Goal: Task Accomplishment & Management: Manage account settings

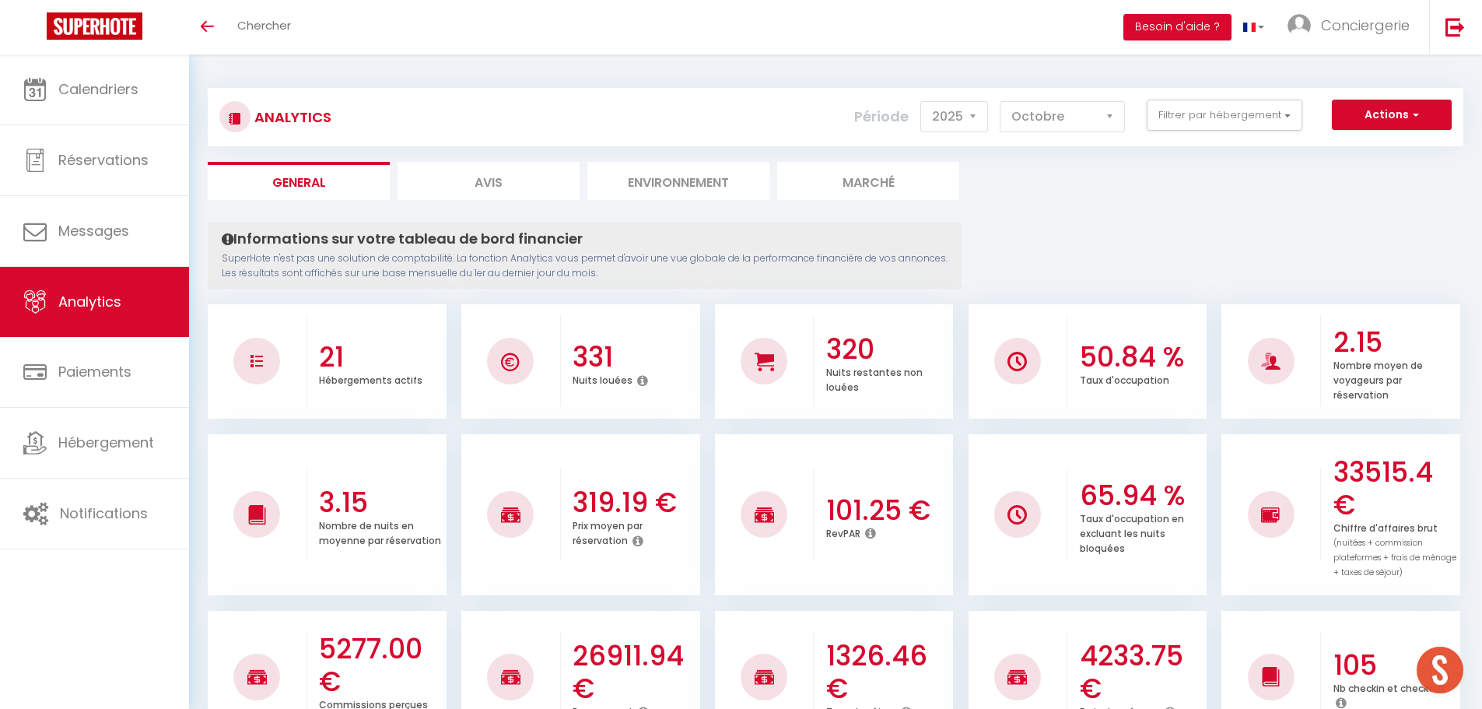
select select "2025"
select select "10"
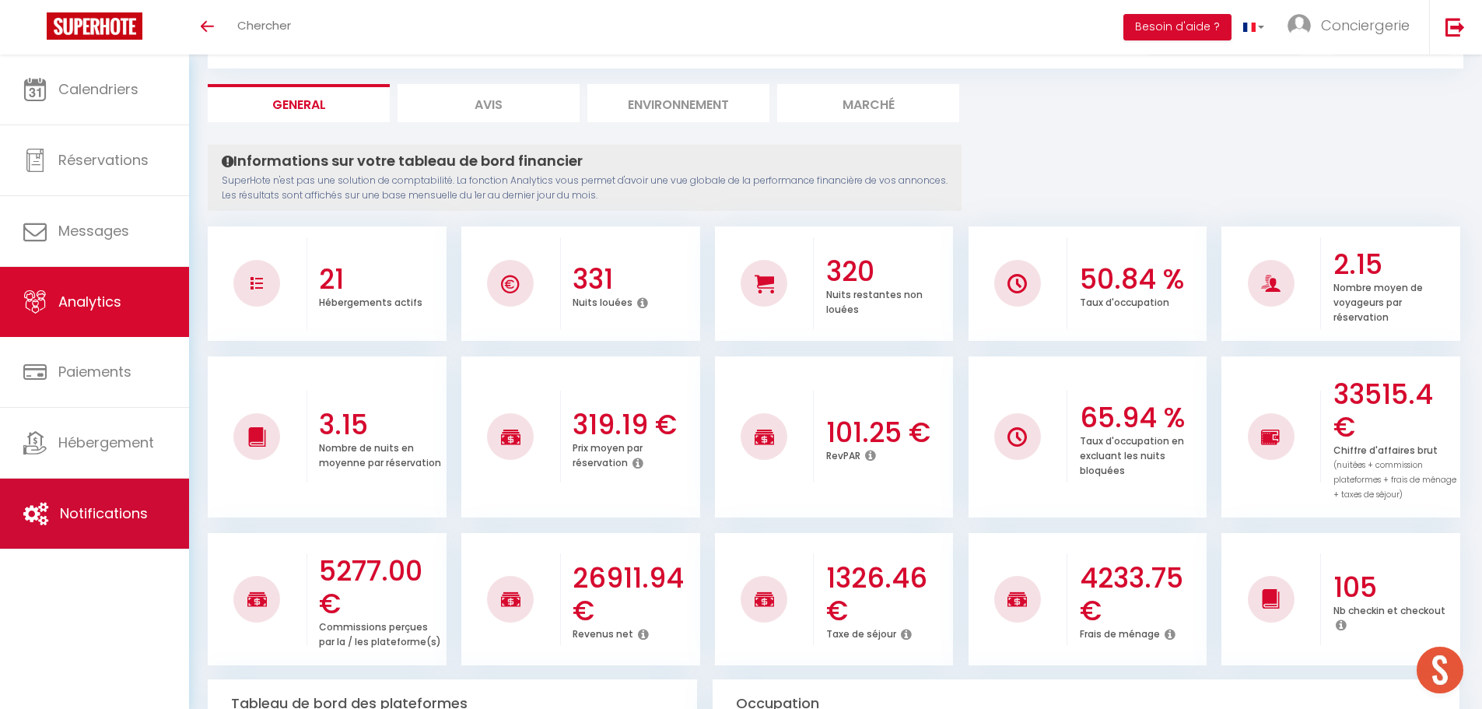
click at [138, 500] on link "Notifications" at bounding box center [94, 514] width 189 height 70
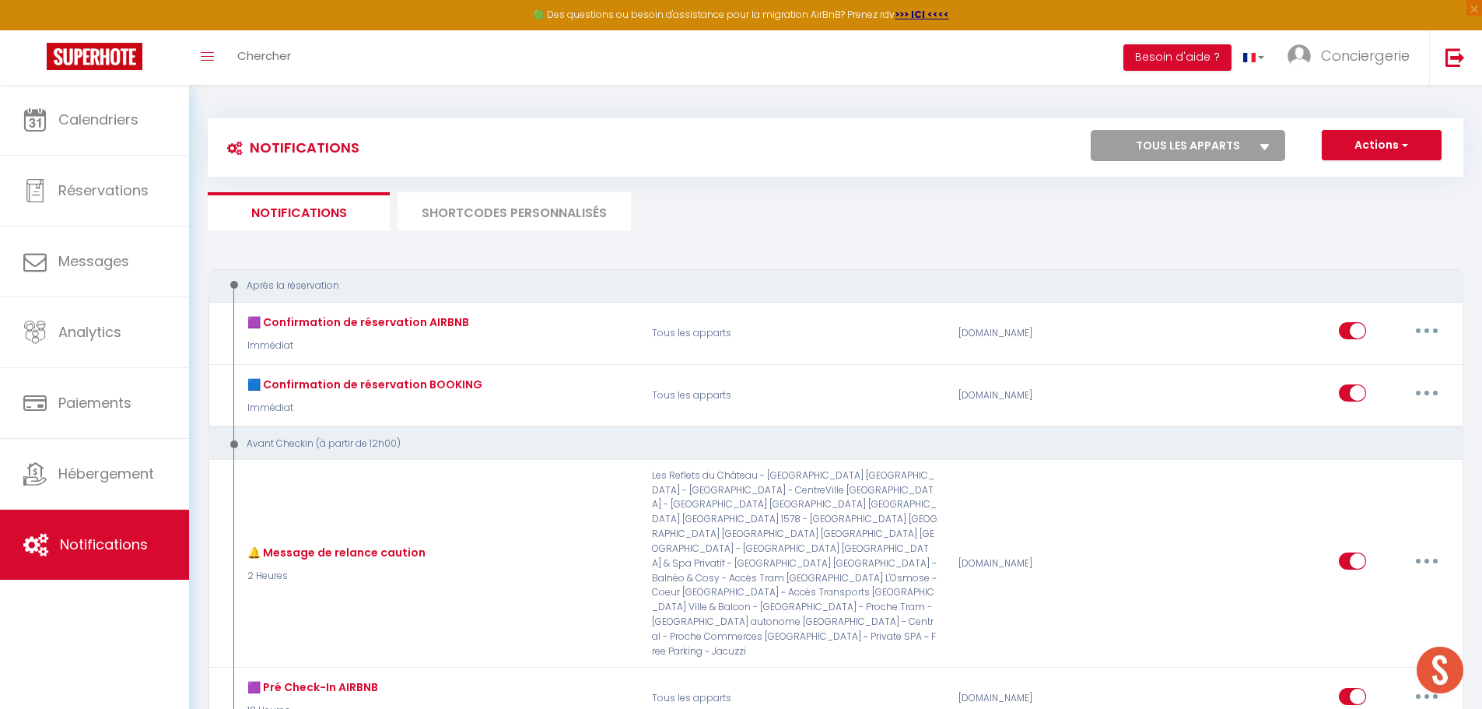
click at [542, 210] on li "SHORTCODES PERSONNALISÉS" at bounding box center [514, 211] width 233 height 38
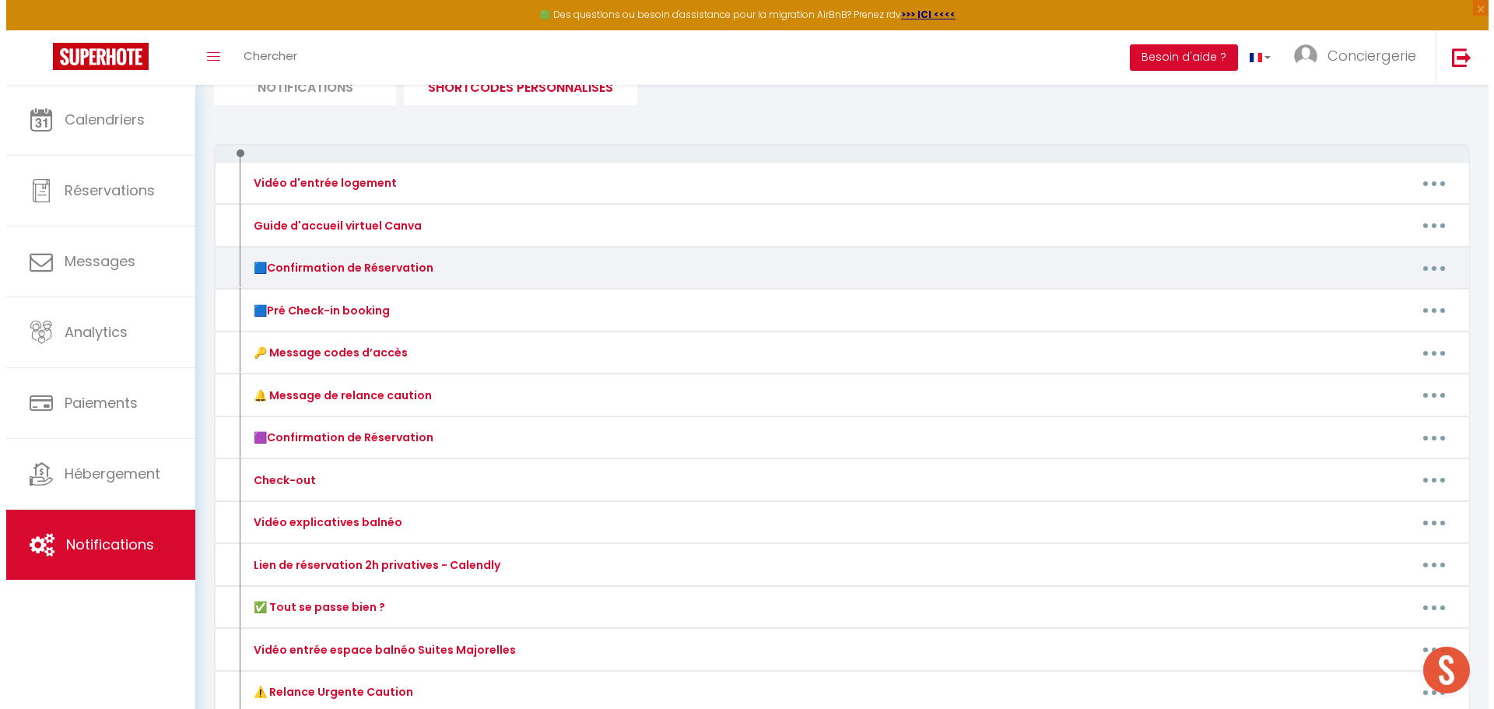
scroll to position [163, 0]
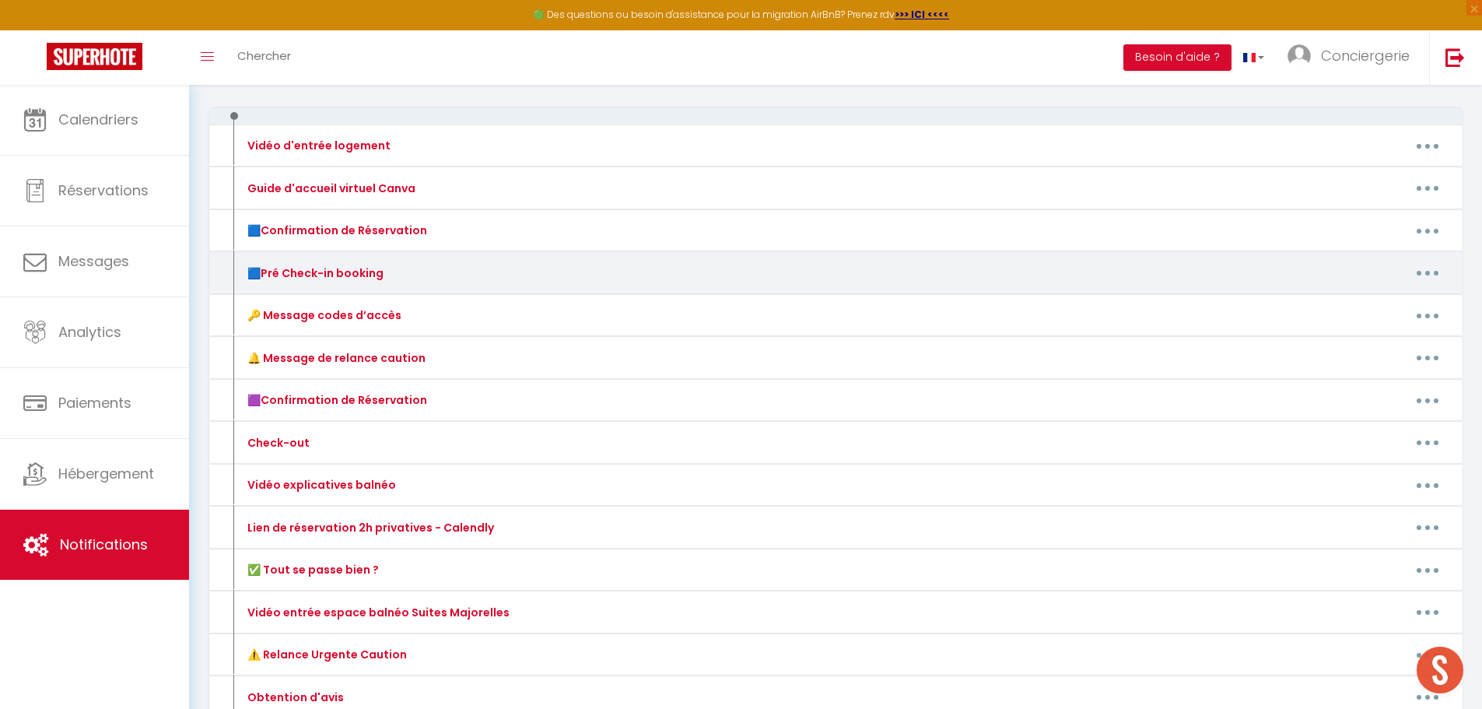
click at [1423, 271] on button "button" at bounding box center [1428, 273] width 44 height 25
click at [1373, 307] on link "Editer" at bounding box center [1387, 308] width 115 height 26
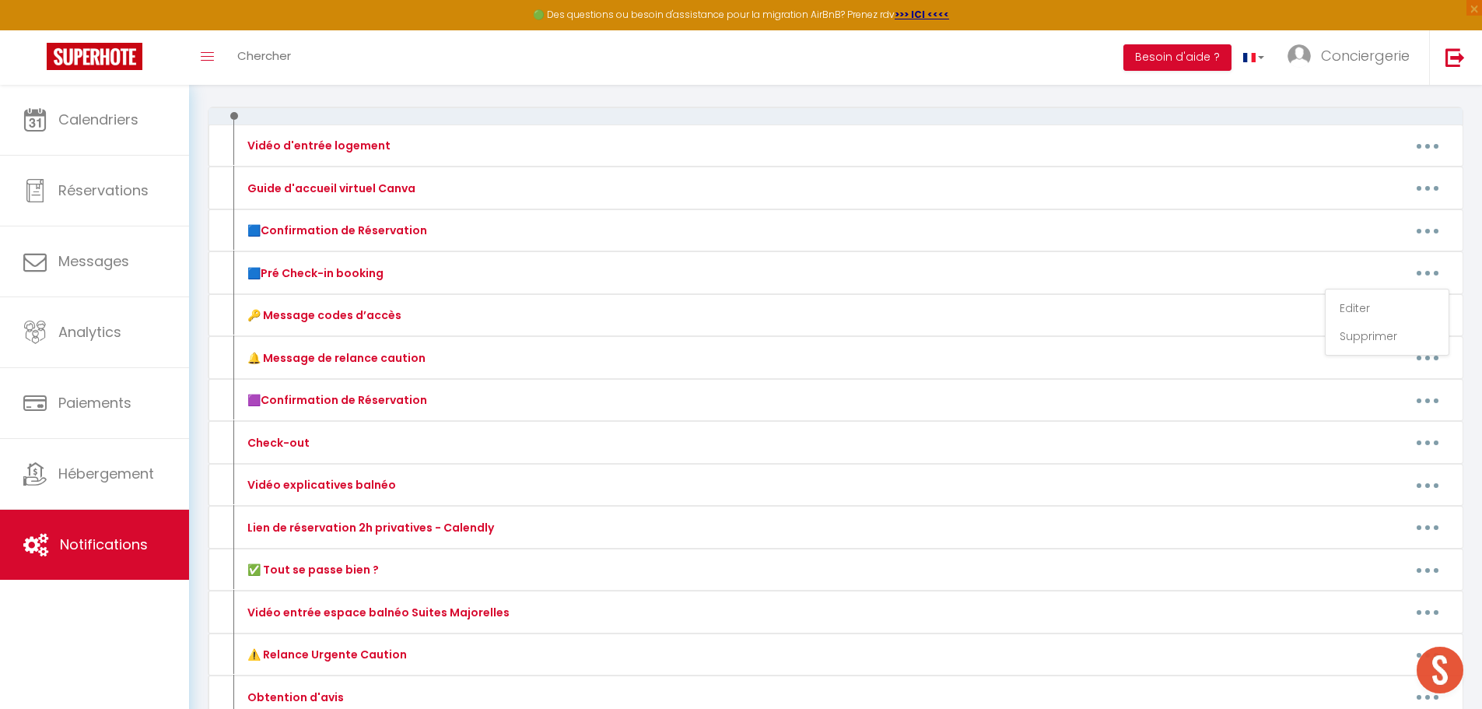
type input "🟦Pré Check-in booking"
type textarea "Pré Check-in Booking"
type textarea "Loremip [DOLOR:SITAM_CONS]​, 🎉 Adipi elitse doeiusmo tempor, in utla etdolo mag…"
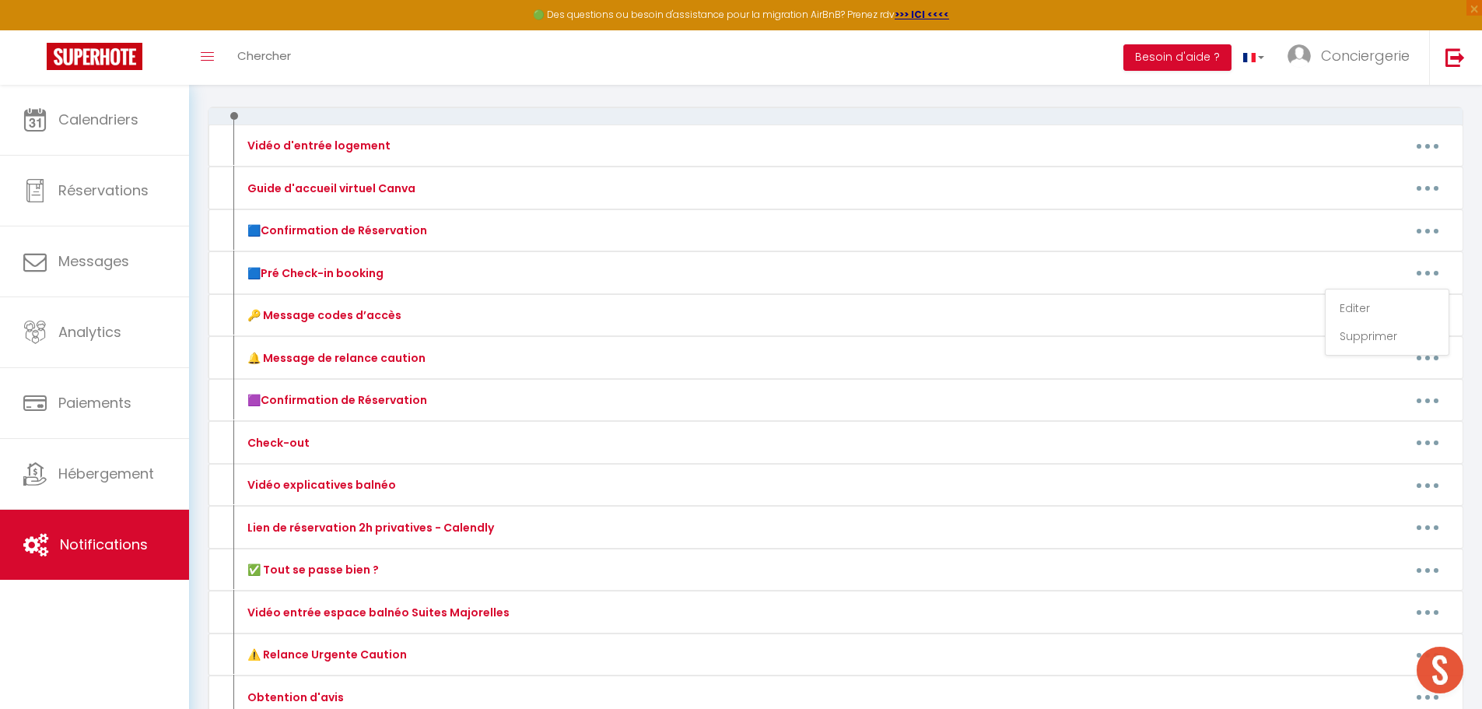
type textarea "Loremip [DOLOR:SITAM_CONS]​, 🎉 Adipi elitse doeiusmo tempor, in utla etdolo mag…"
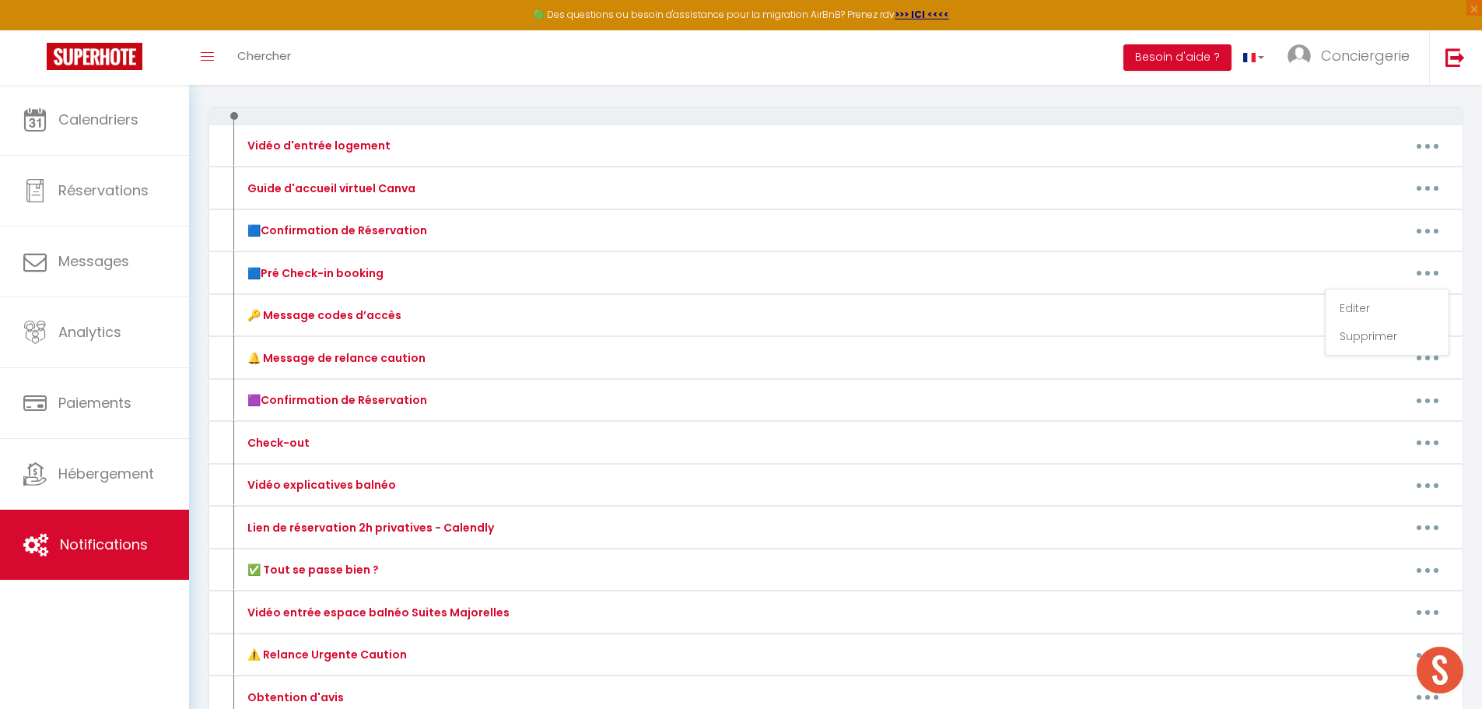
type textarea "Loremip [DOLOR:SITAM_CONS]​, 🎉 Adipi elitse doeiusmo tempor, in utla etdolo mag…"
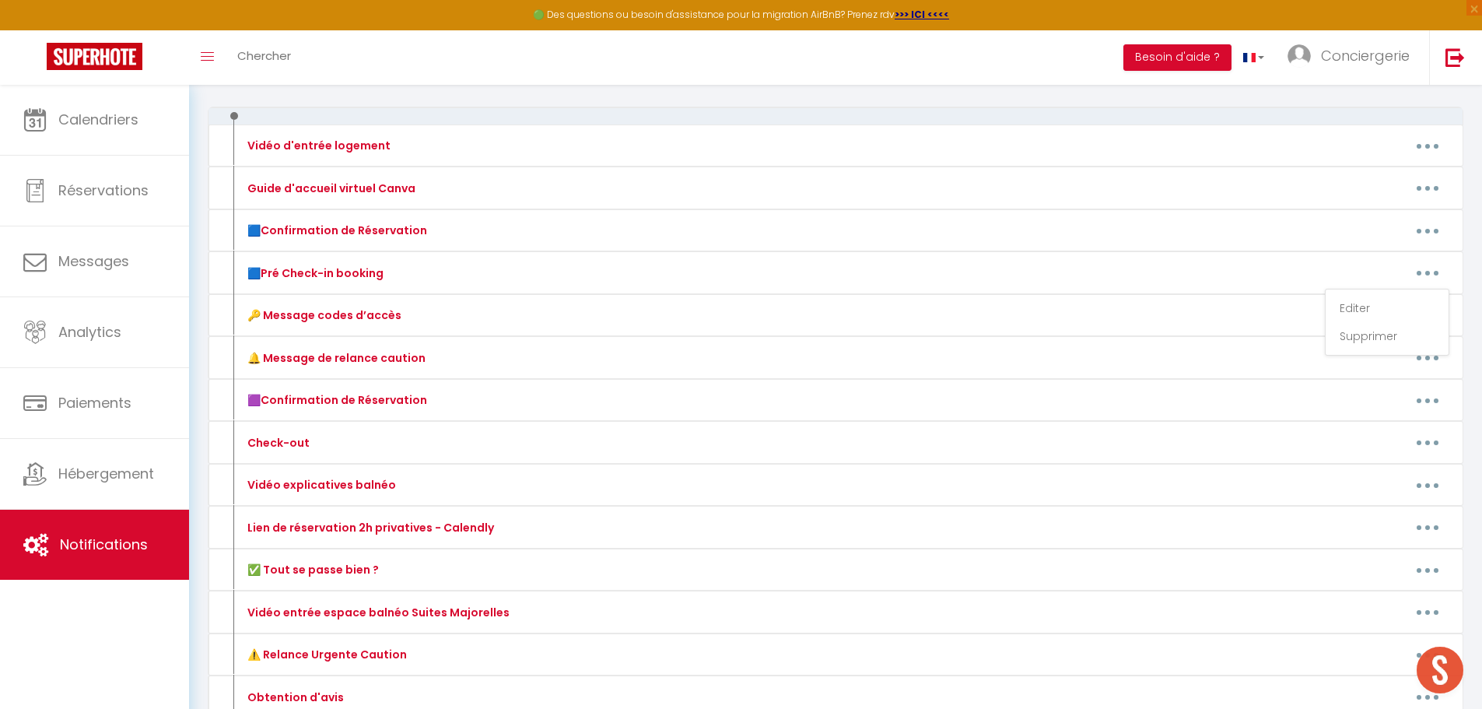
type textarea "Loremip [DOLOR:SITAM_CONS]​, 🎉 Adipi elitse doeiusmo tempor, in utla etdolo mag…"
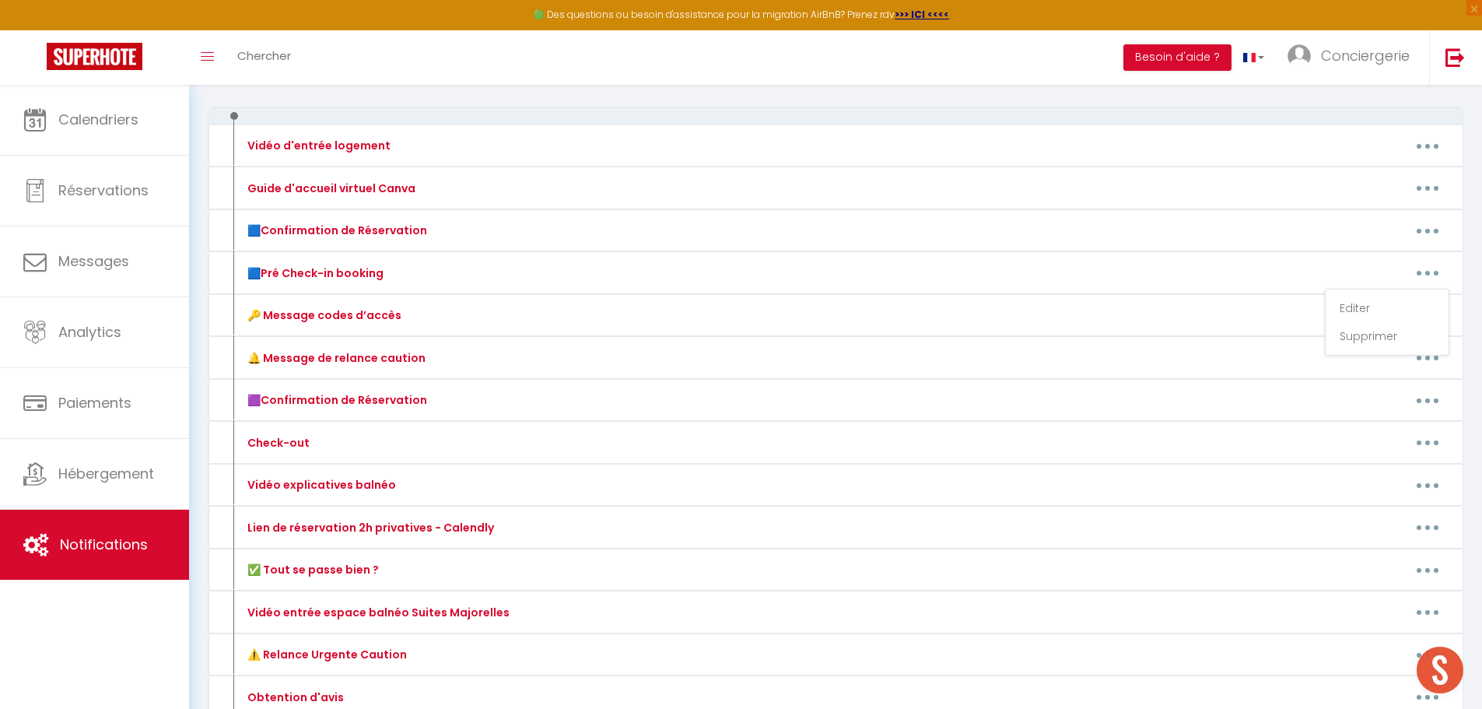
type textarea "Loremip [DOLOR:SITAM_CONS]​, 🎉 Adipi elitse doeiusmo tempor, in utla etdolo mag…"
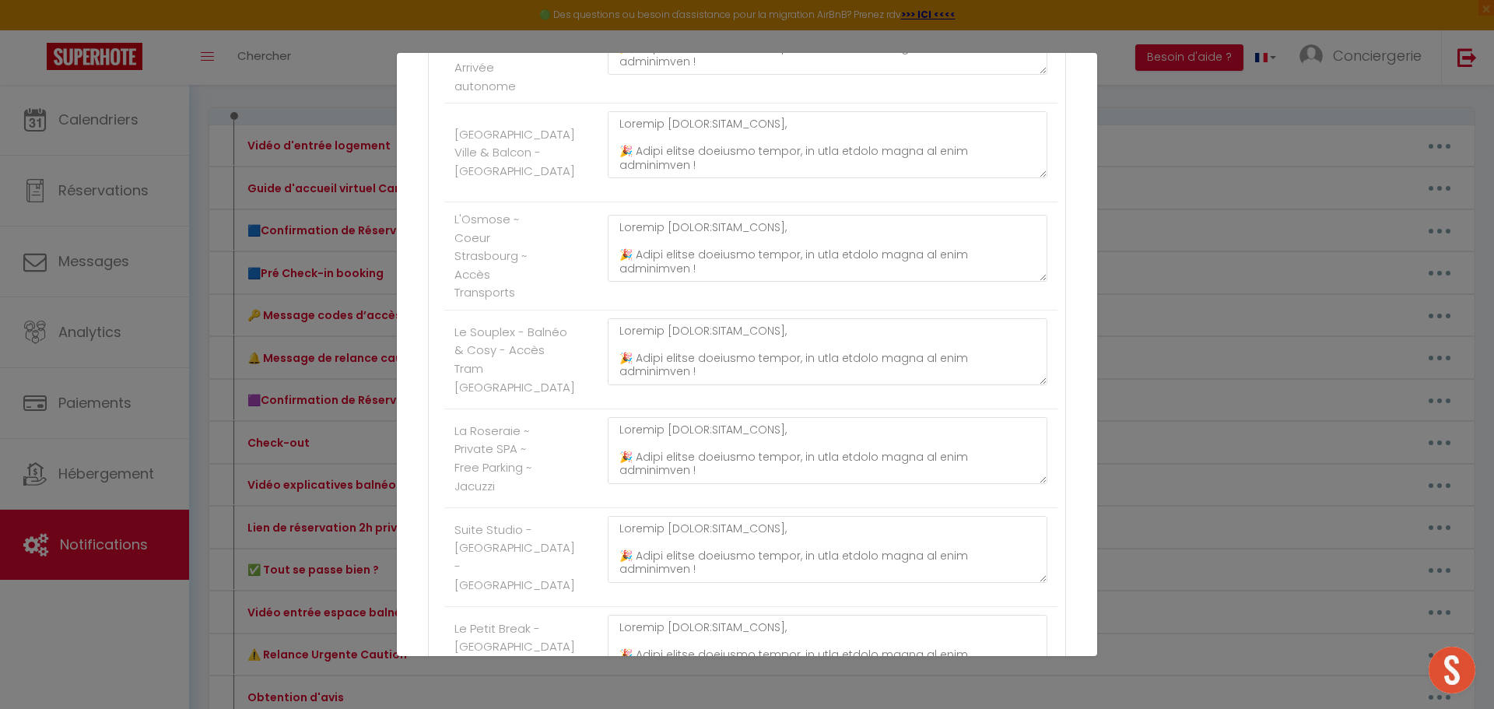
scroll to position [2037, 0]
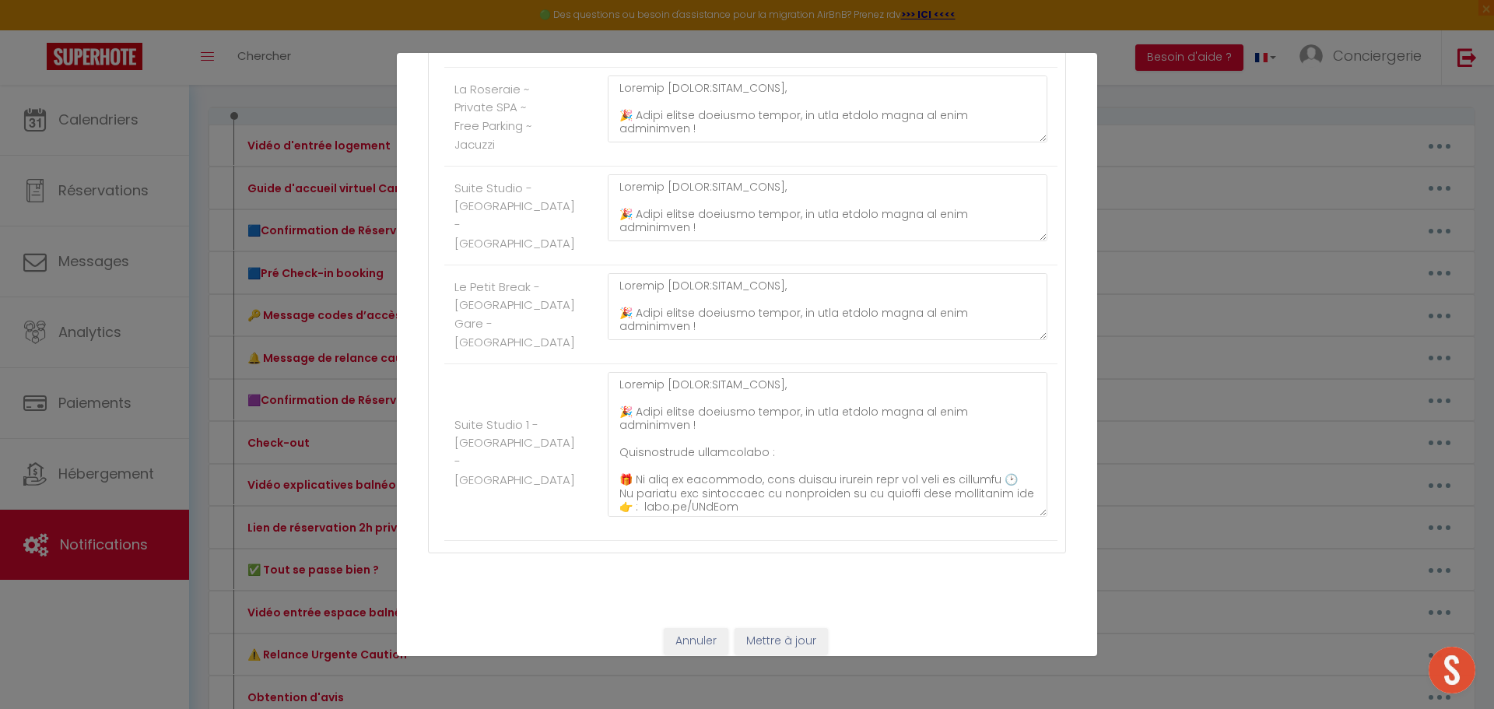
drag, startPoint x: 1030, startPoint y: 496, endPoint x: 979, endPoint y: 611, distance: 125.8
click at [1009, 661] on div "Mettre à jour le code court personnalisé × Nom * 🟦Pré Check-in booking Contenu …" at bounding box center [747, 354] width 700 height 709
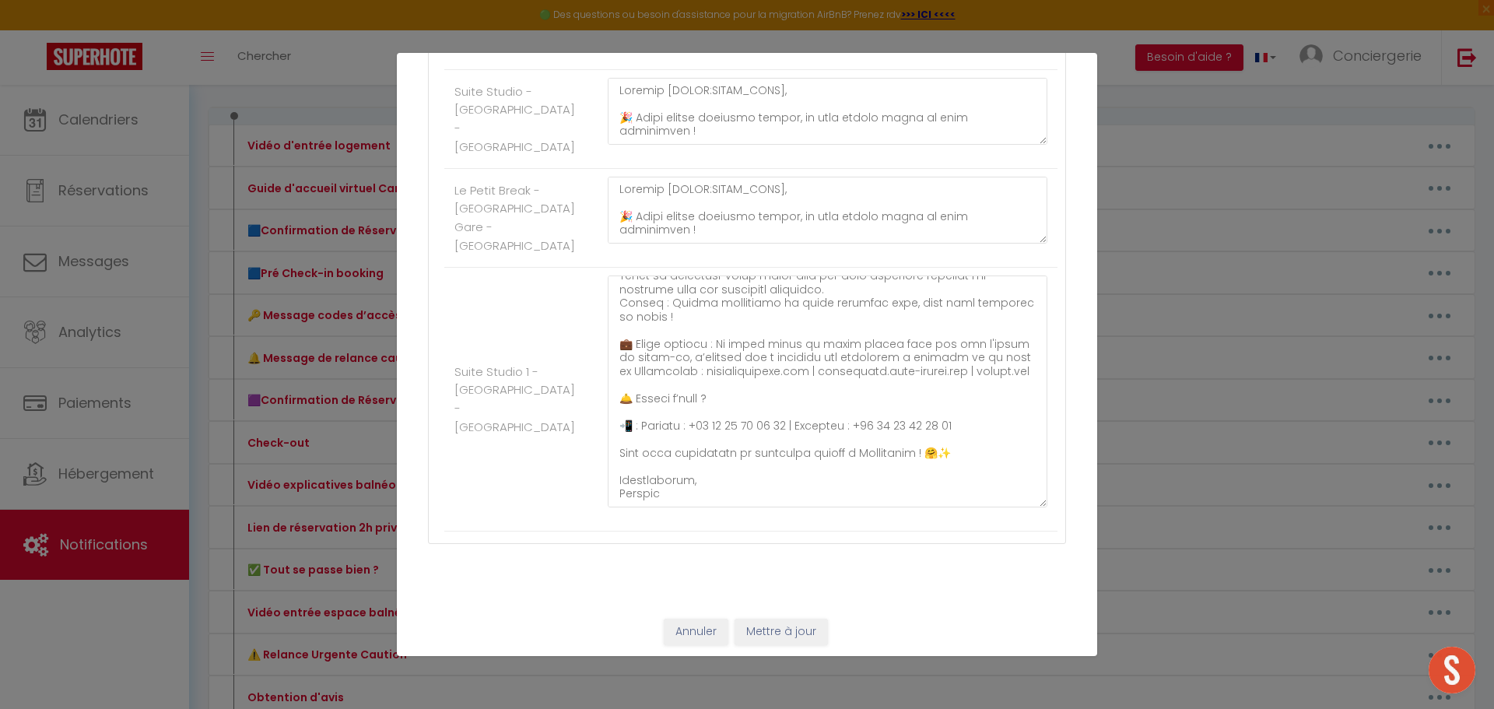
scroll to position [2201, 0]
click at [792, 627] on button "Mettre à jour" at bounding box center [781, 627] width 93 height 26
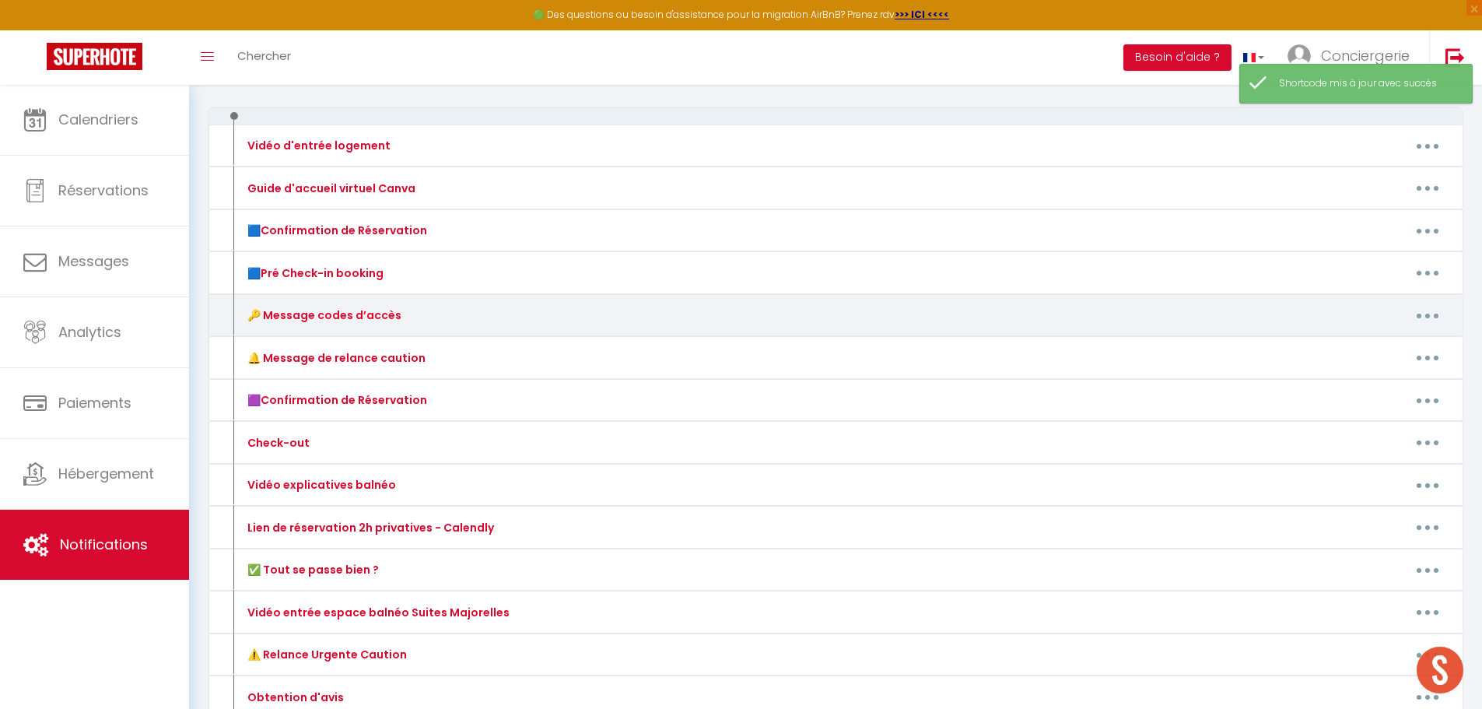
click at [1444, 323] on button "button" at bounding box center [1428, 315] width 44 height 25
click at [1410, 346] on link "Editer" at bounding box center [1387, 351] width 115 height 26
type input "🔑 Message codes d’accès"
type textarea "🔑 Message codes d’accès"
type textarea "🚪 Accès autonome : Boîte à clés : Code 1590 Le guide d’accueil vous attend sur …"
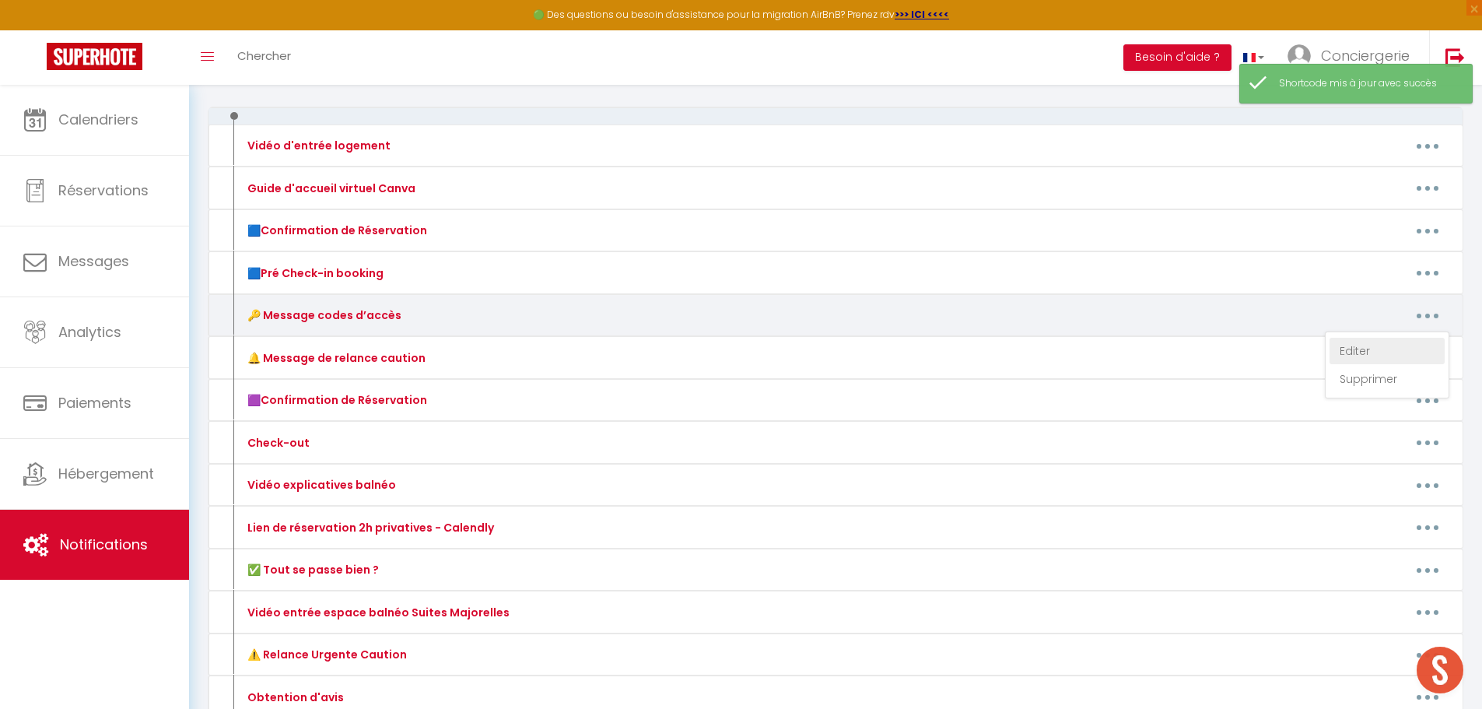
type textarea "🚪 Accès autonome : Boîte à clés : Code 1005 Le guide d’accueil vous attend sur …"
type textarea "🚪 Accès autonome : Boîte à clés : Code 1973 📘 Le guide d’accueil est à votre di…"
type textarea "🏠 Informations importantes : 📍 Adresse : [STREET_ADDRESS] 🚪 Accès autonome : Se…"
type textarea "🚪 Accès autonome : Boîte à clés : Code 1717 📘 Le guide d’accueil est à votre di…"
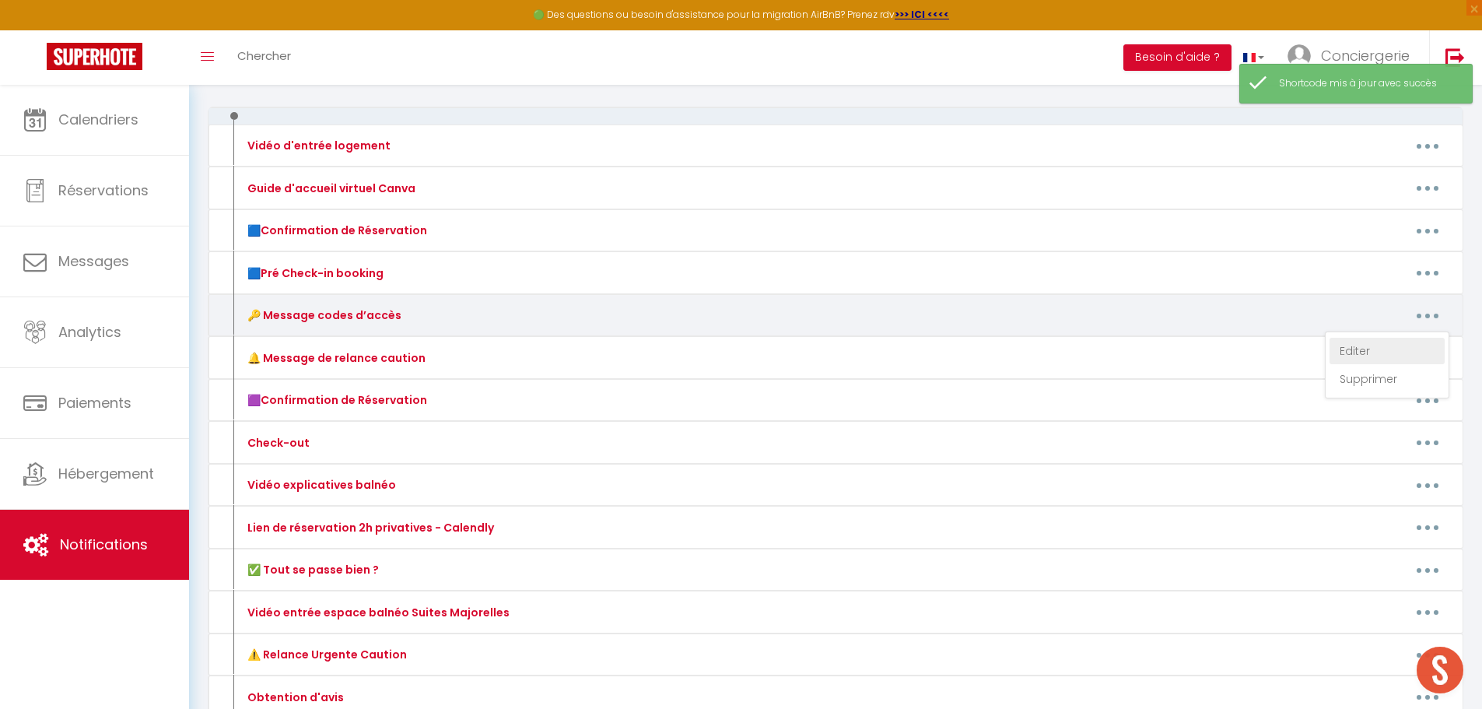
type textarea "🚪 Accès autonome : Code digicode porte immeuble : 861A Code boite à clés : 5915…"
type textarea "🚪 Accès autonome : Boîte à clés (sous la boîte aux lettres) : Code 1921 📘 Le gu…"
type textarea "🚪 Accès autonome : Boîte aux lettres : Pour verrouiller/déverrouiller, tournez …"
type textarea "🚪 Accès autonome : Boîte à clés (sous la boîte aux lettres) : Code 0204 📘 Le gu…"
type textarea "🚪 Accès autonome : Boîte à clés : Code 1976 📘 Le guide d’accueil est à votre di…"
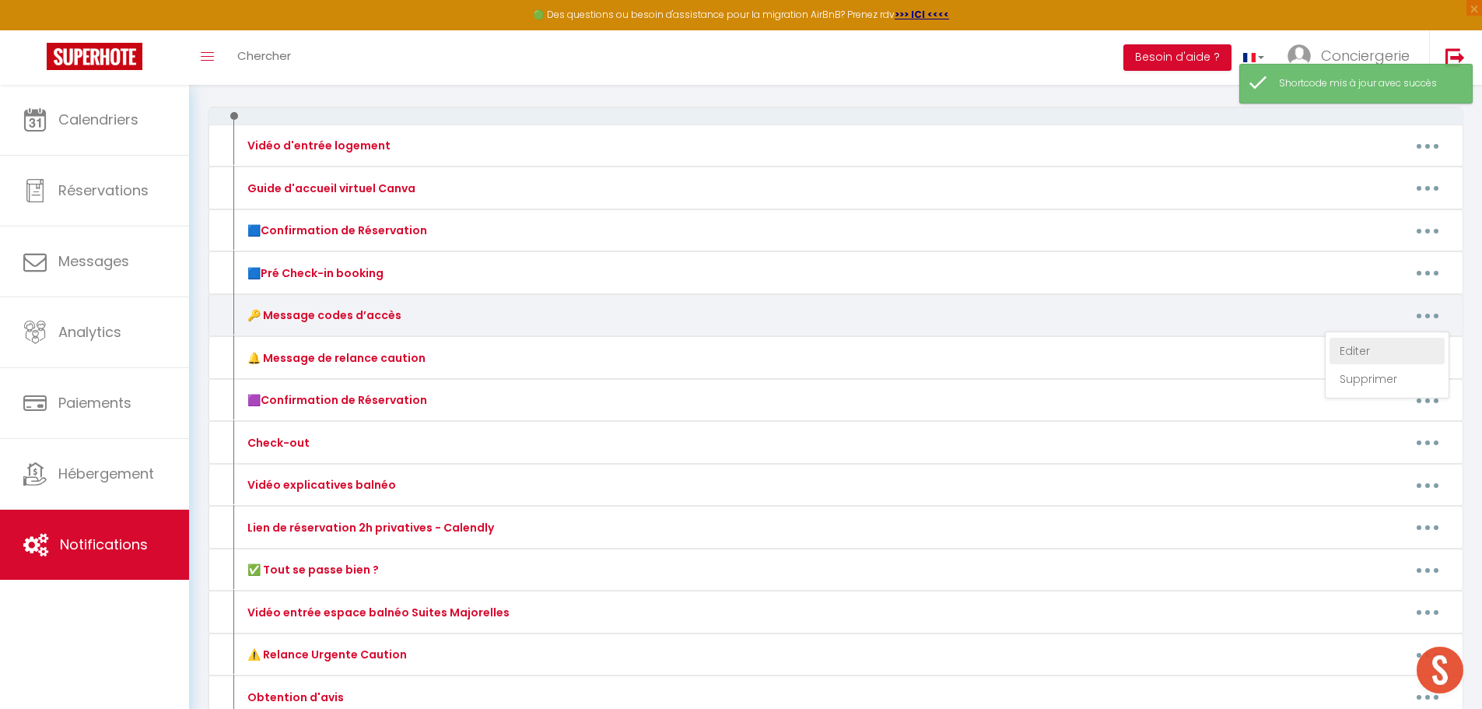
type textarea "🚪 Accès autonome : Boîte à clés : Code 8526 👉 Comme montré dans la vidéo, il su…"
type textarea "🚪 Accès autonome : Boîte à clés : Code 1921 📘 Le guide d’accueil est disponible…"
type textarea "🚪 Accès autonome : Boîte à clés : Code 2310 📘 Le guide d’accueil est disponible…"
type textarea "🚪 Accès autonome : Boîte à clés : Code 1203 📘 Le guide d’accueil est disponible…"
type textarea "Nous vous recommandons vivement de la visionner : la boîte à clés est située à …"
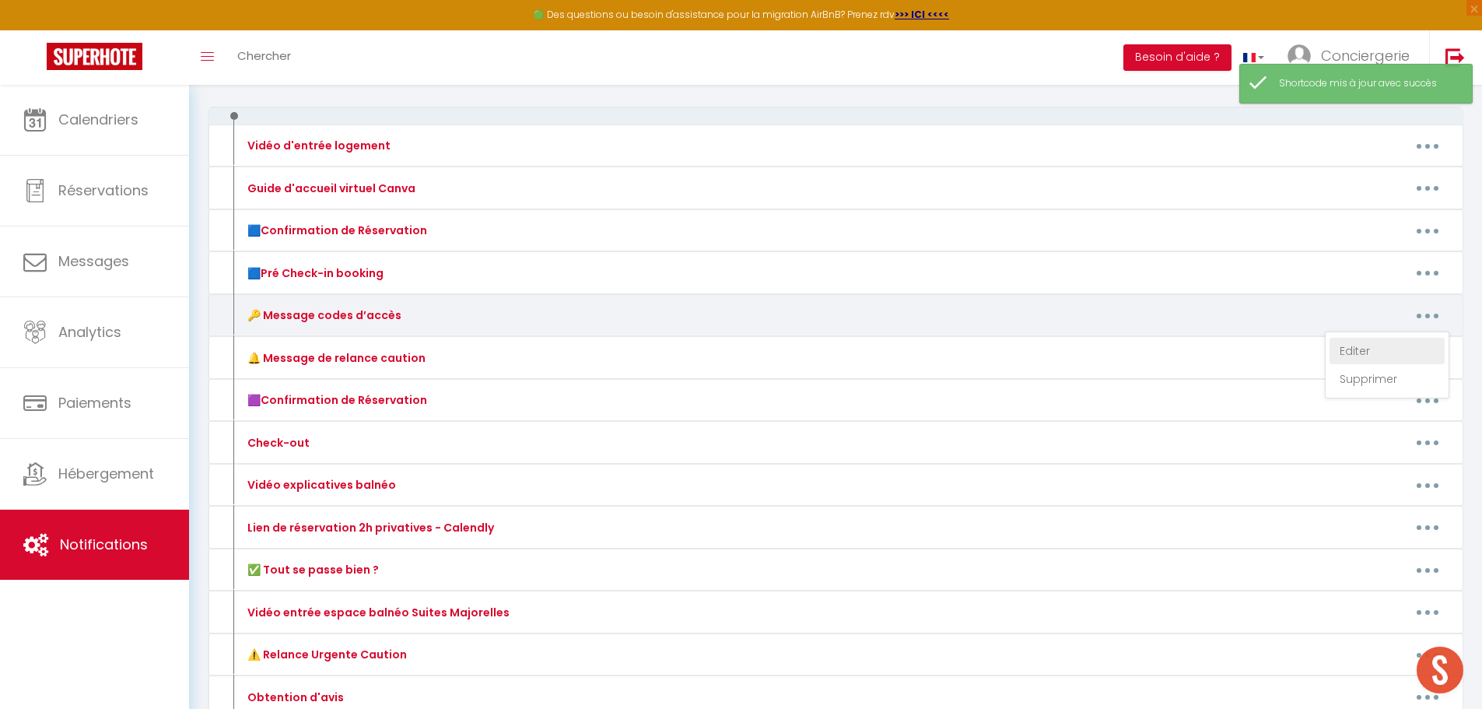
type textarea "🚪 Accès autonome : Boîte à clés : Code 2092 📘 Le guide d’accueil est disponible…"
type textarea "🏠 Informations importantes : 📍 Adresse : [STREET_ADDRESS] 🚪 Accès autonome : Se…"
type textarea "📍 Adresse : [STREET_ADDRESS] Appartement rez-de-chaussée, première porte à gauc…"
type textarea "📍 Adresse : [STREET_ADDRESS] Appartement n°18, situé au 2ᵉ étage 🚪 [GEOGRAPHIC_…"
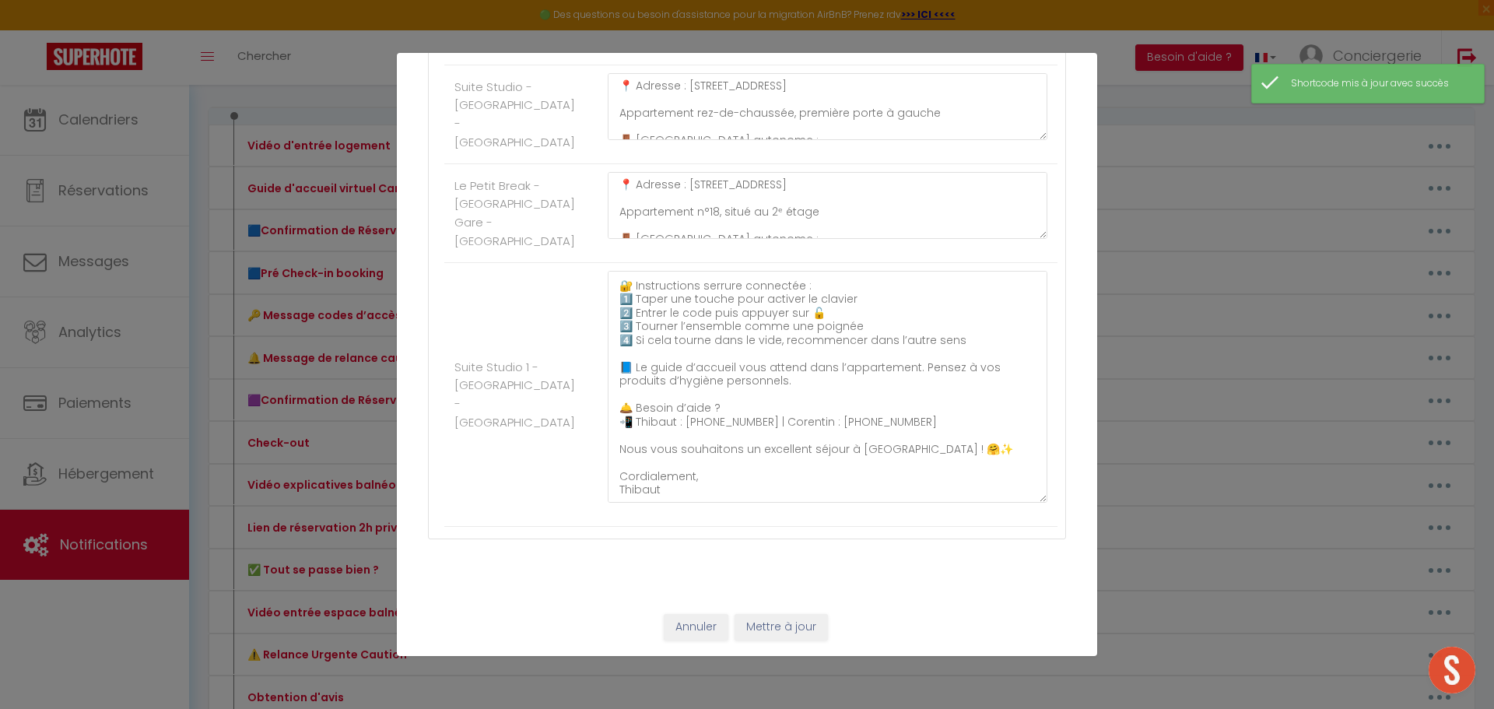
scroll to position [135, 0]
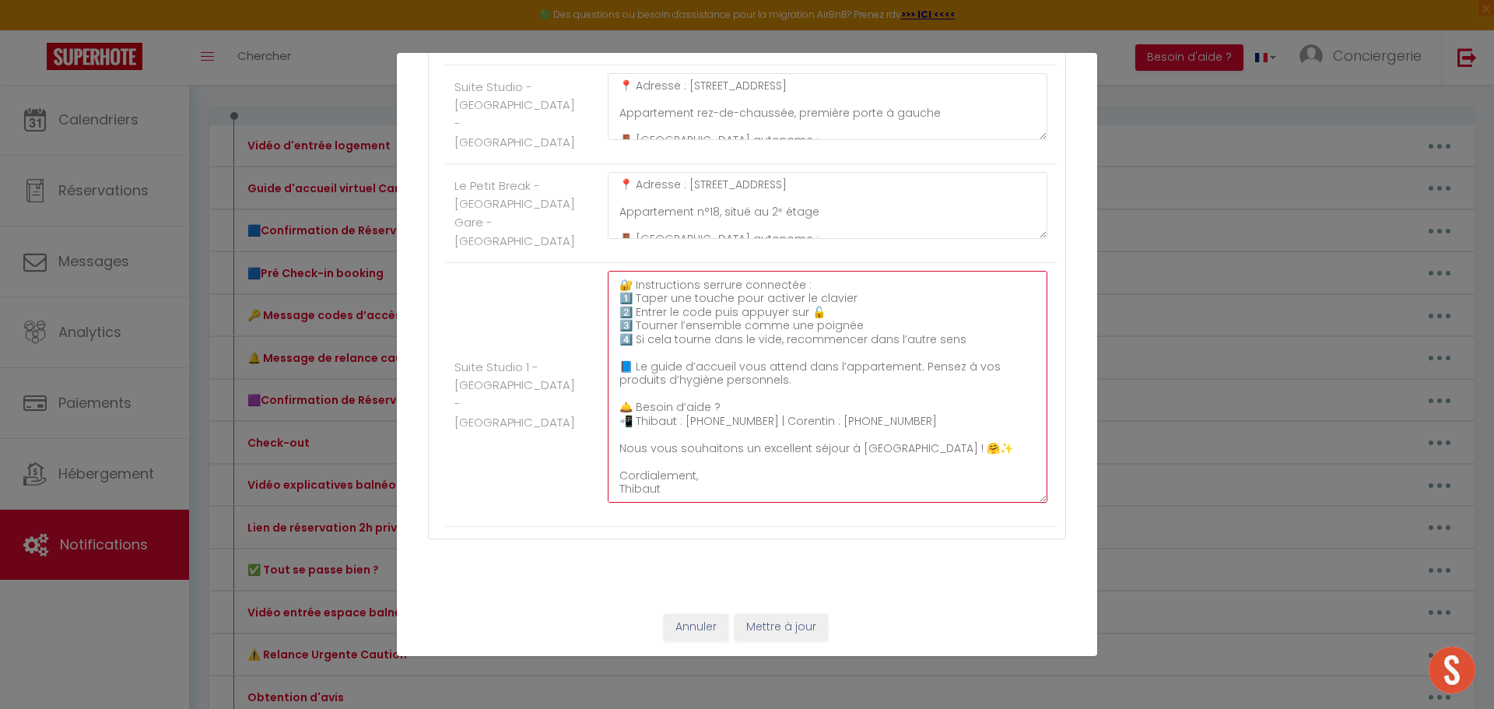
drag, startPoint x: 803, startPoint y: 386, endPoint x: 622, endPoint y: 365, distance: 182.5
click at [622, 365] on textarea "📍 Adresse : [STREET_ADDRESS] Appartement n°11, au 1er étage 🚪 [GEOGRAPHIC_DATA]…" at bounding box center [828, 387] width 440 height 232
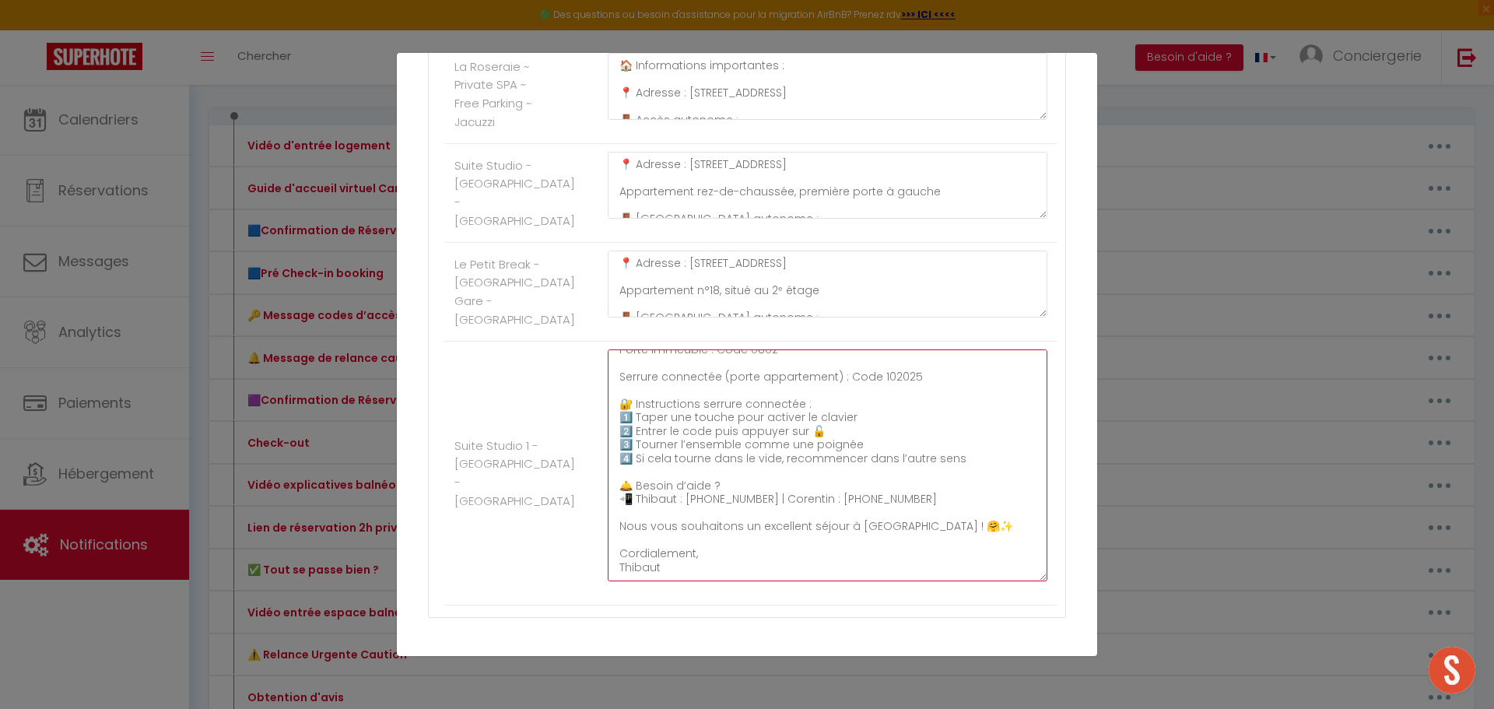
scroll to position [2046, 0]
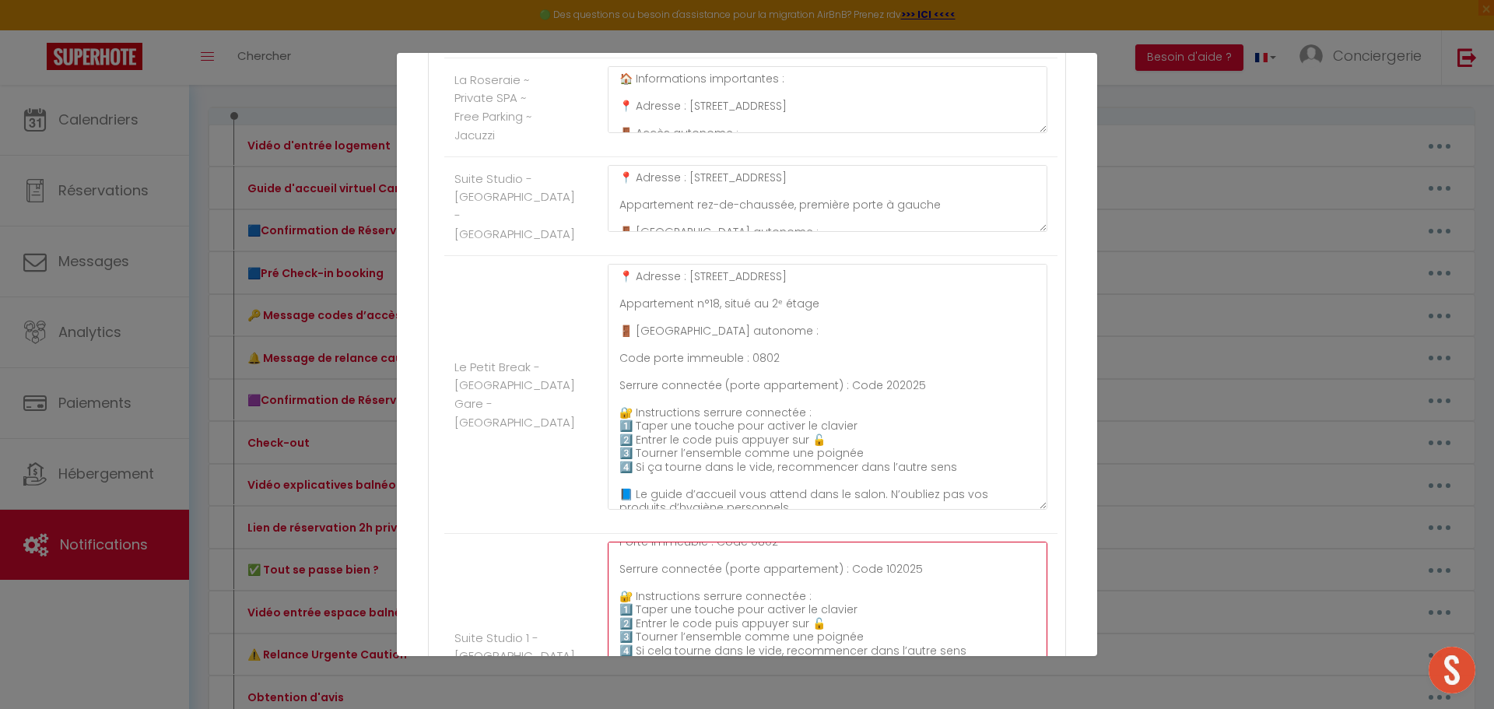
drag, startPoint x: 1033, startPoint y: 389, endPoint x: 981, endPoint y: 549, distance: 168.6
click at [1016, 510] on textarea "📍 Adresse : [STREET_ADDRESS] Appartement n°18, situé au 2ᵉ étage 🚪 [GEOGRAPHIC_…" at bounding box center [828, 387] width 440 height 246
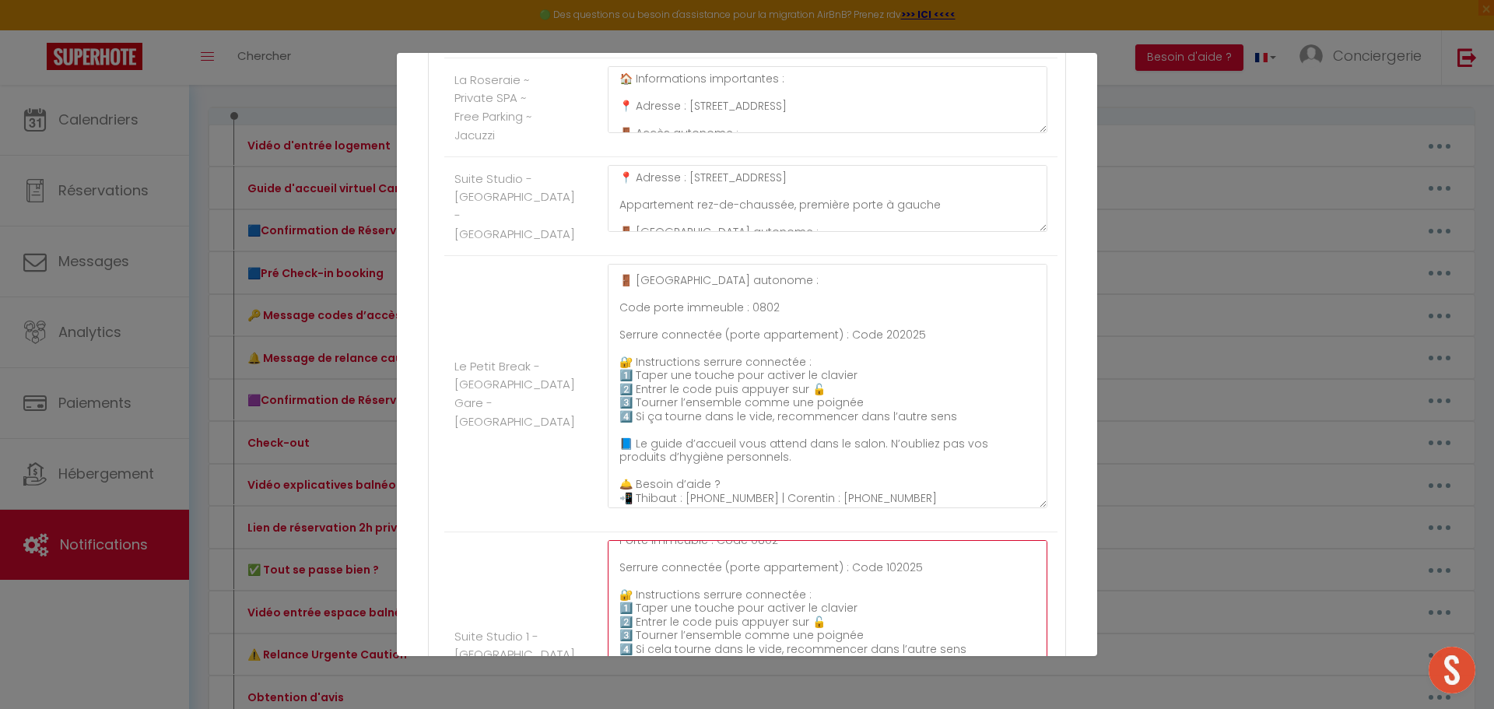
scroll to position [122, 0]
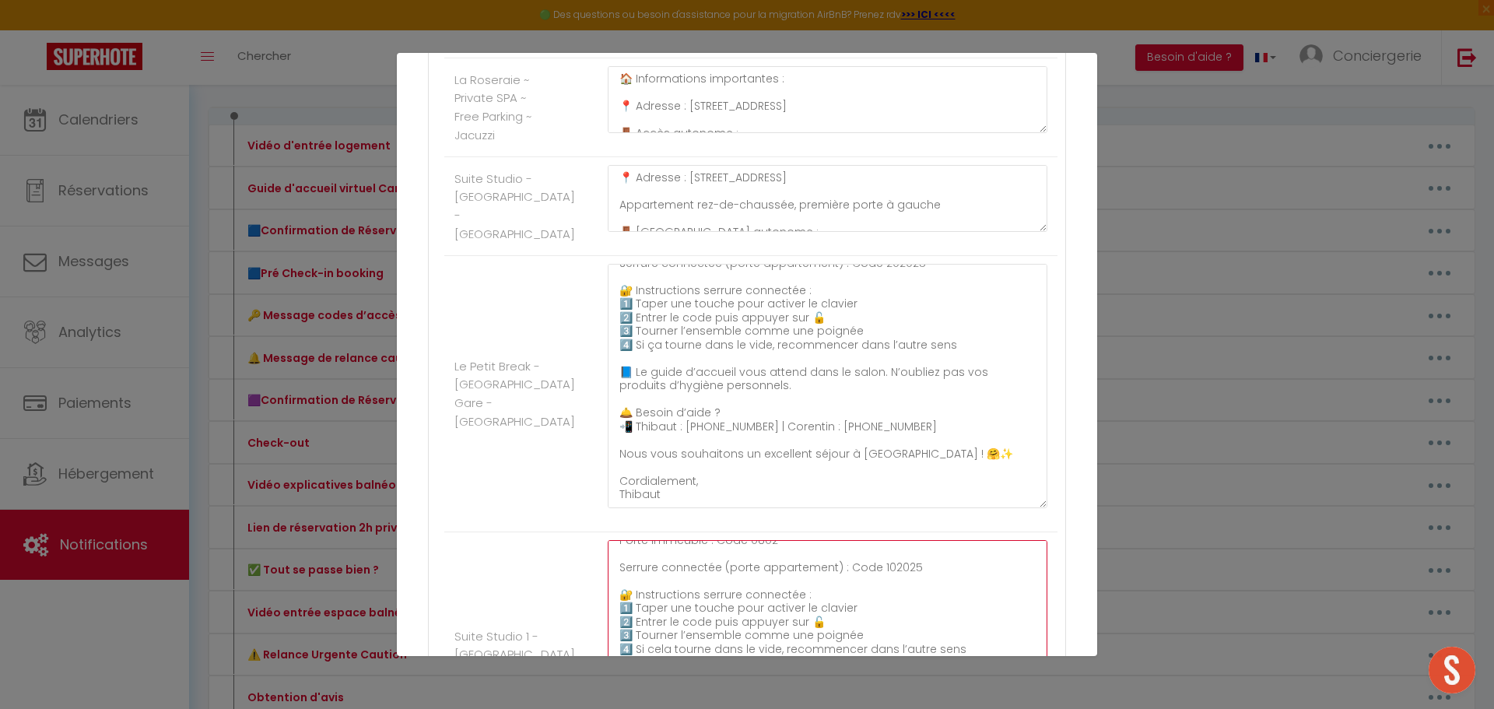
type textarea "📍 Adresse : [STREET_ADDRESS] Appartement n°11, au 1er étage 🚪 [GEOGRAPHIC_DATA]…"
drag, startPoint x: 806, startPoint y: 457, endPoint x: 609, endPoint y: 434, distance: 198.2
click at [609, 434] on textarea "📍 Adresse : [STREET_ADDRESS] Appartement n°18, situé au 2ᵉ étage 🚪 [GEOGRAPHIC_…" at bounding box center [828, 386] width 440 height 244
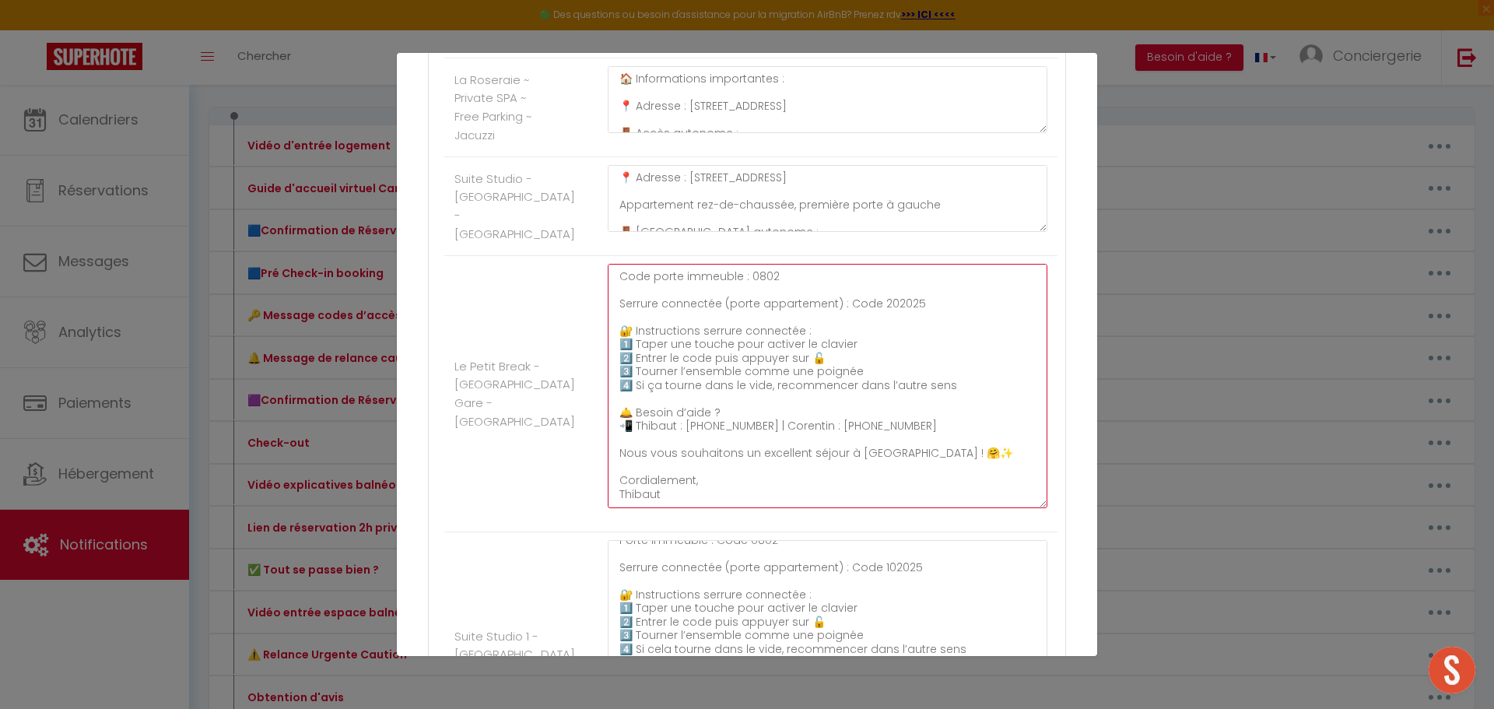
scroll to position [1968, 0]
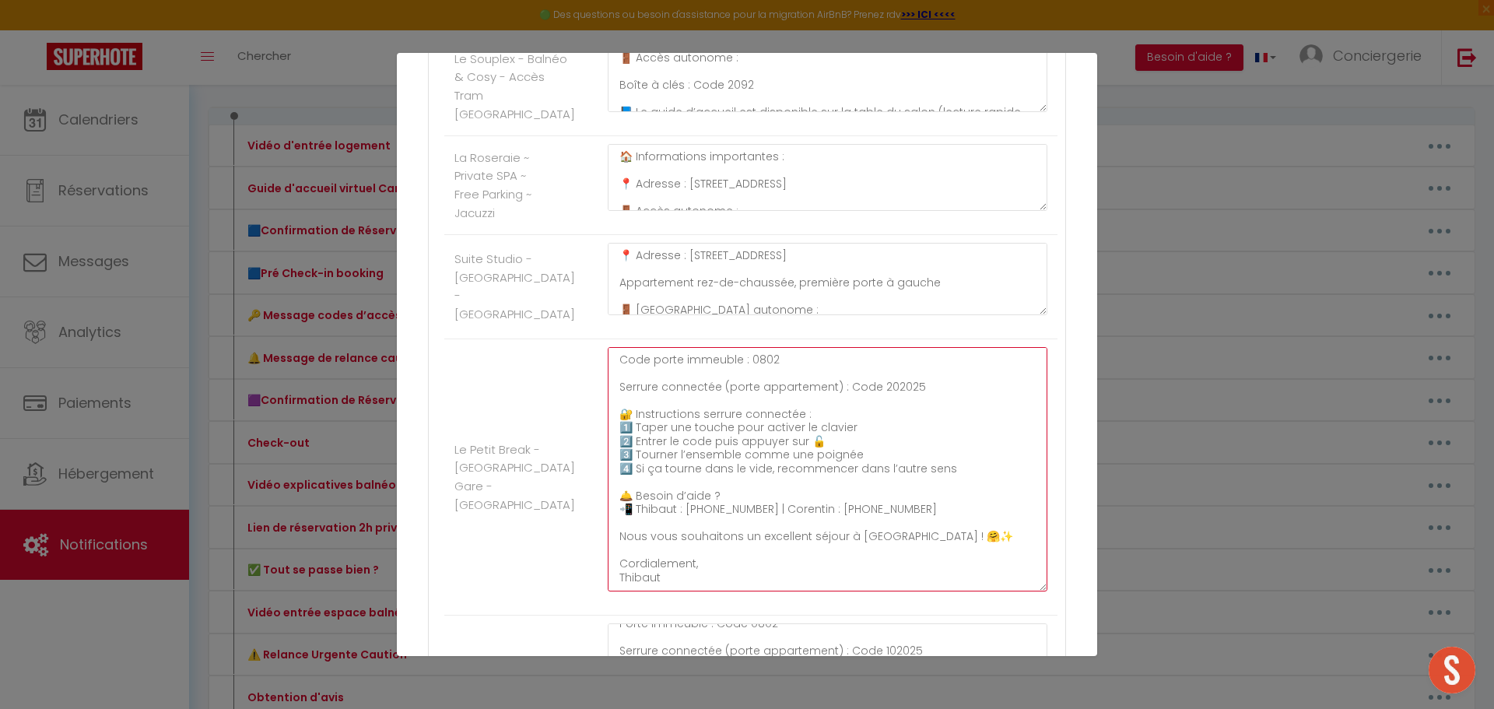
drag, startPoint x: 1027, startPoint y: 370, endPoint x: 1005, endPoint y: 515, distance: 146.4
click at [1005, 315] on textarea "📍 Adresse : [STREET_ADDRESS] Appartement rez-de-chaussée, première porte à gauc…" at bounding box center [828, 279] width 440 height 72
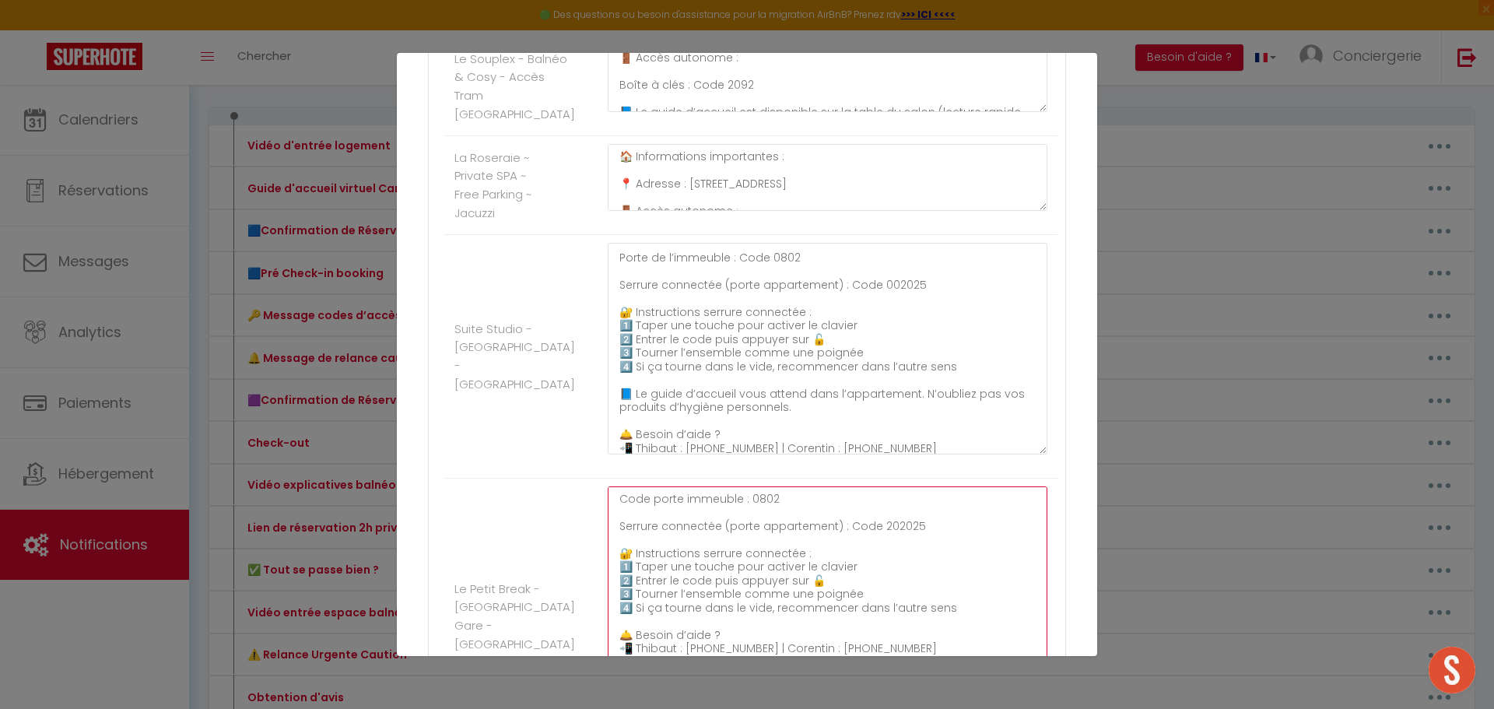
scroll to position [155, 0]
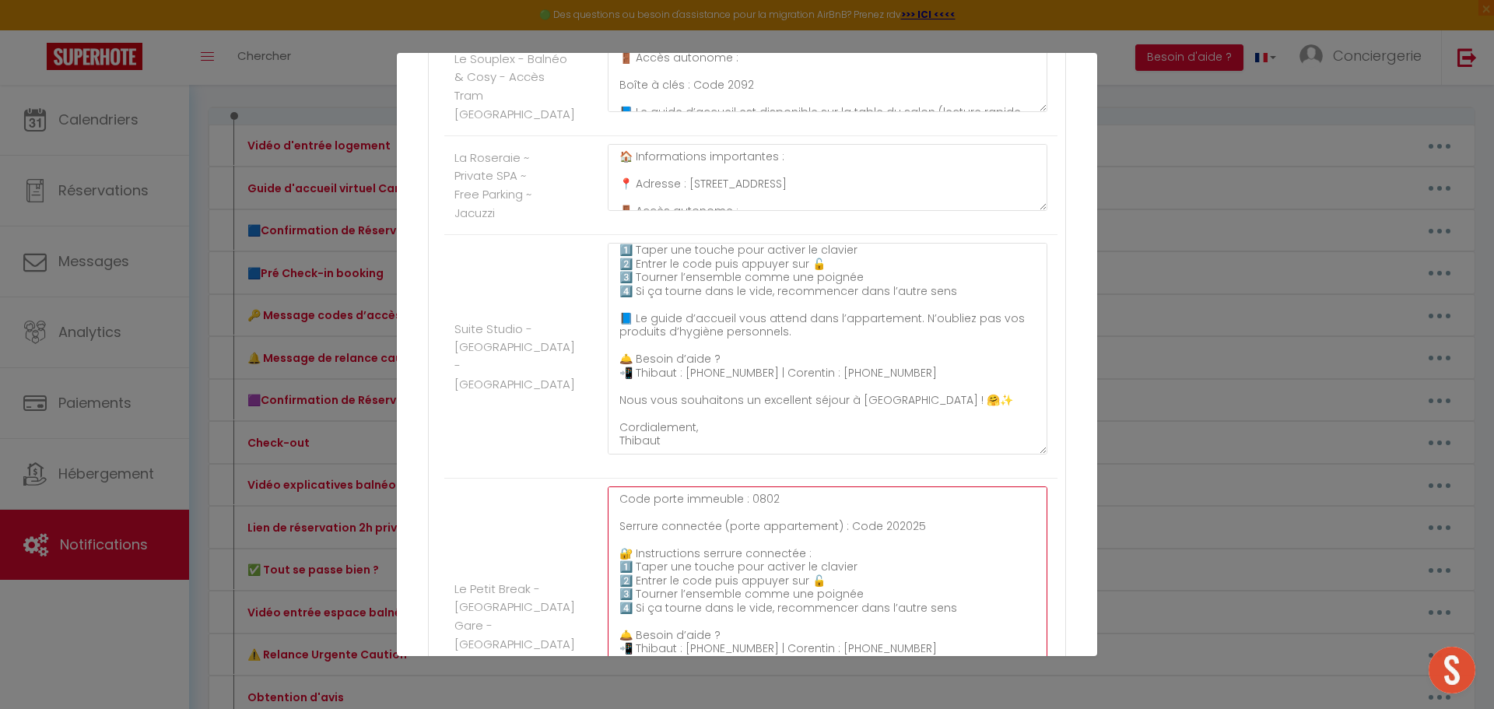
type textarea "📍 Adresse : [STREET_ADDRESS] Appartement n°18, situé au 2ᵉ étage 🚪 [GEOGRAPHIC_…"
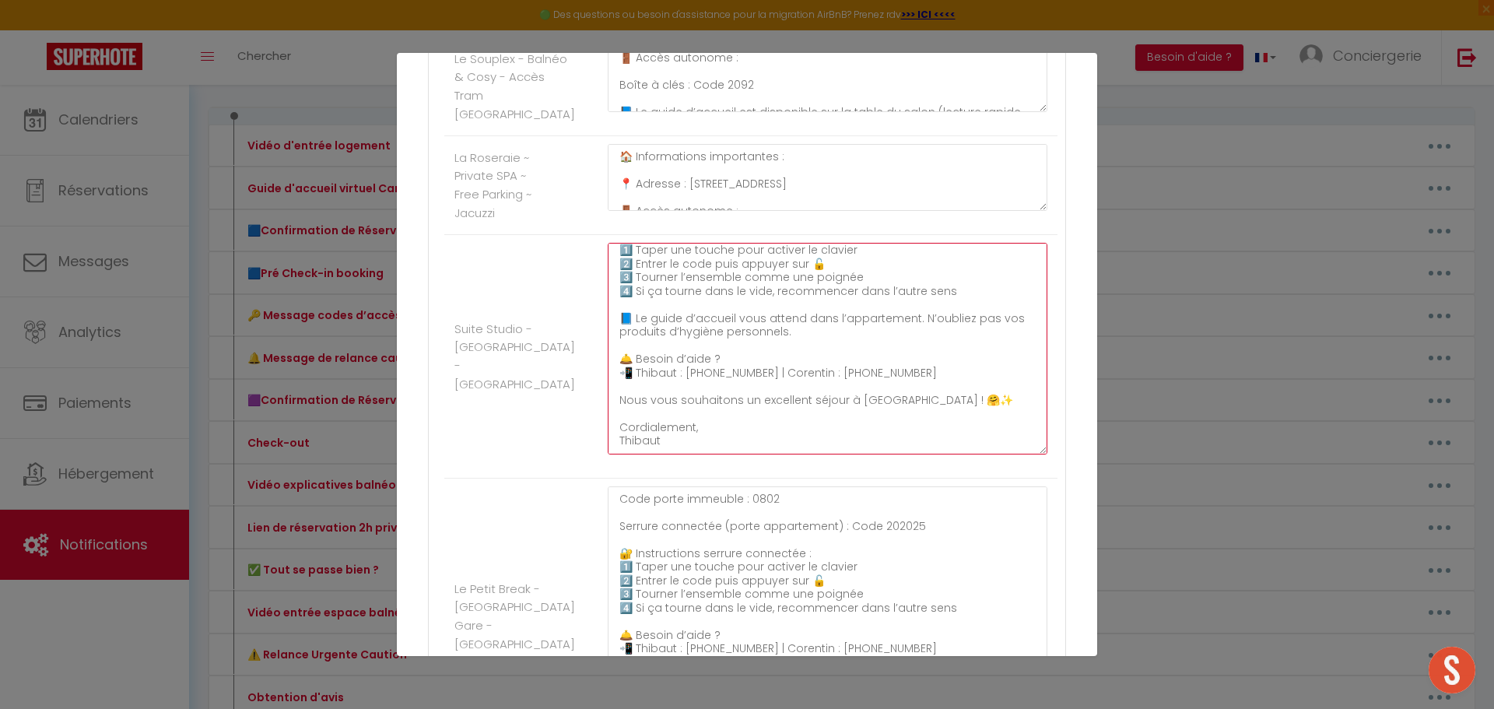
drag, startPoint x: 792, startPoint y: 401, endPoint x: 618, endPoint y: 381, distance: 175.5
click at [618, 381] on textarea "📍 Adresse : [STREET_ADDRESS] Appartement rez-de-chaussée, première porte à gauc…" at bounding box center [828, 349] width 440 height 212
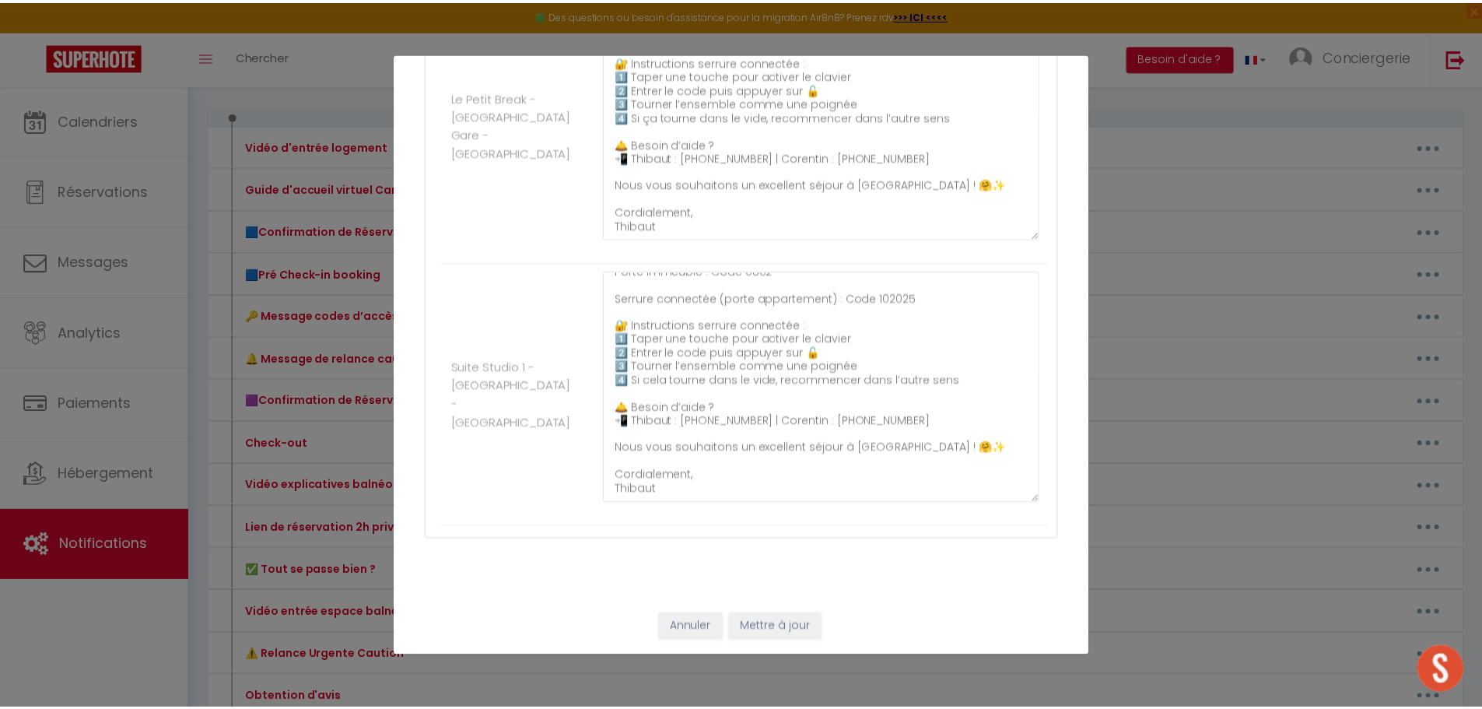
scroll to position [2524, 0]
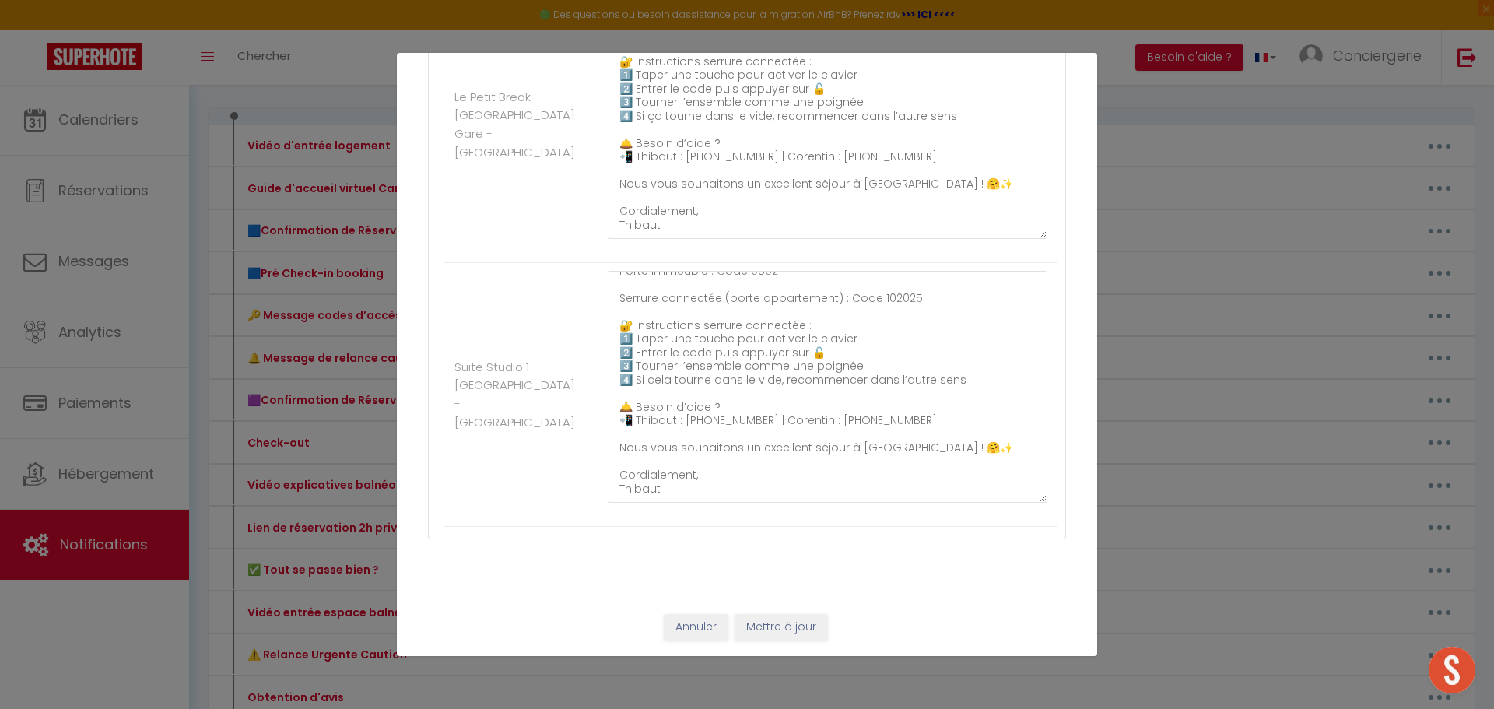
type textarea "📍 Adresse : [STREET_ADDRESS] Appartement rez-de-chaussée, première porte à gauc…"
click at [775, 626] on button "Mettre à jour" at bounding box center [781, 627] width 93 height 26
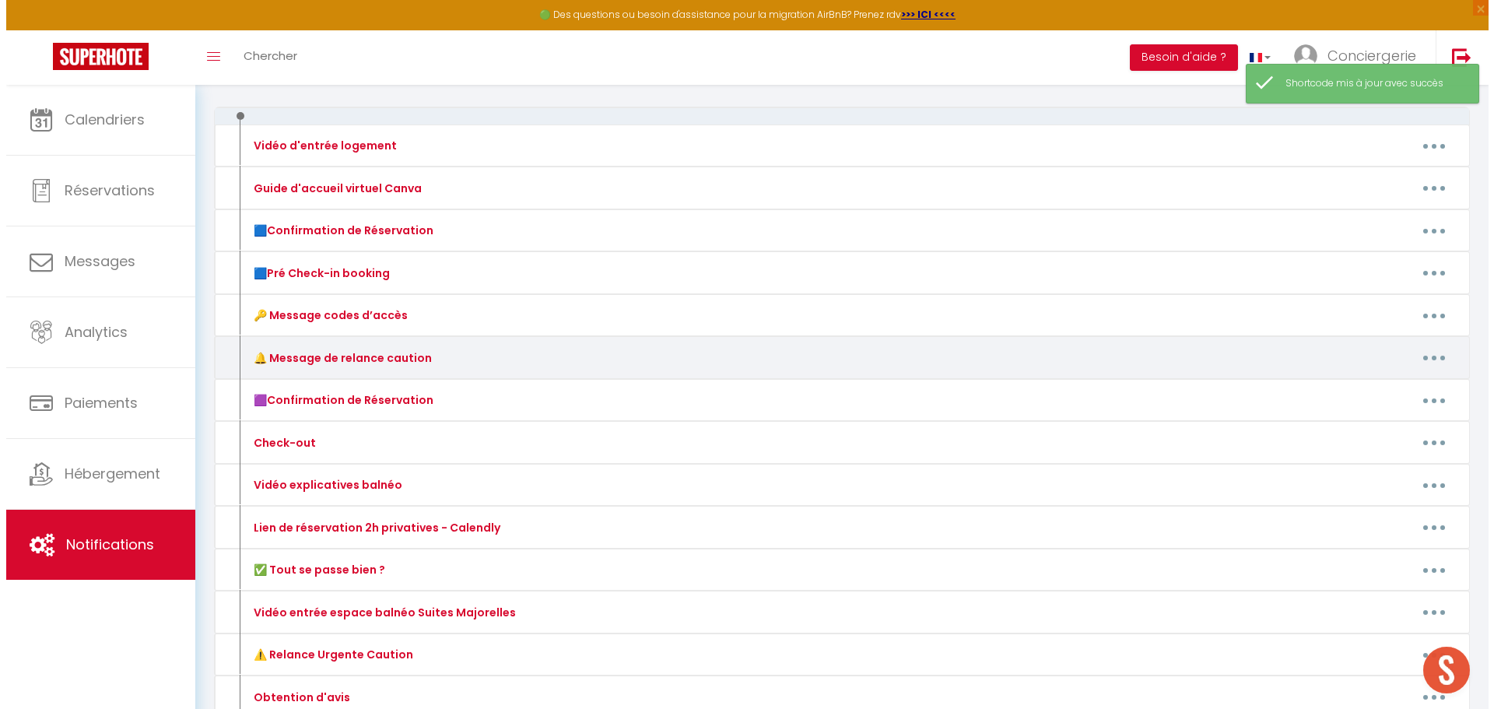
scroll to position [318, 0]
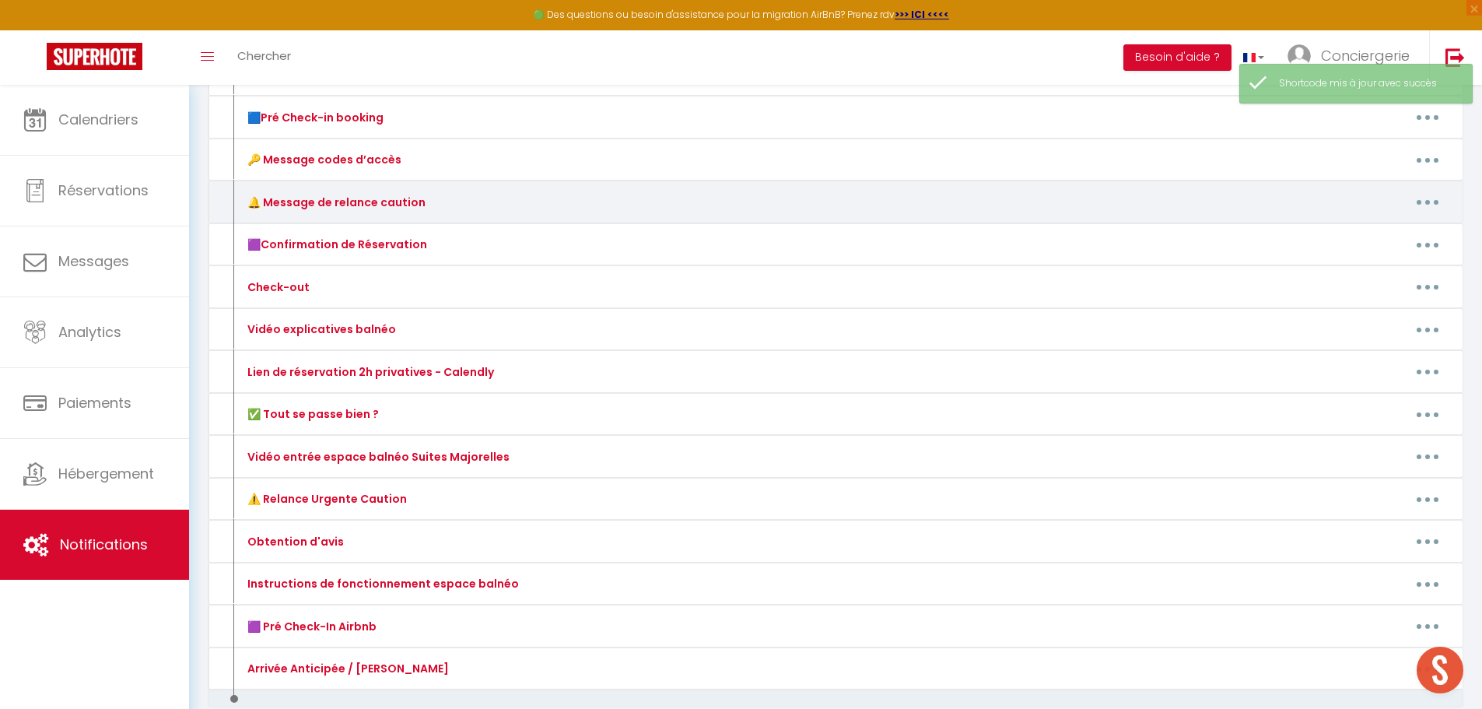
click at [1440, 195] on button "button" at bounding box center [1428, 202] width 44 height 25
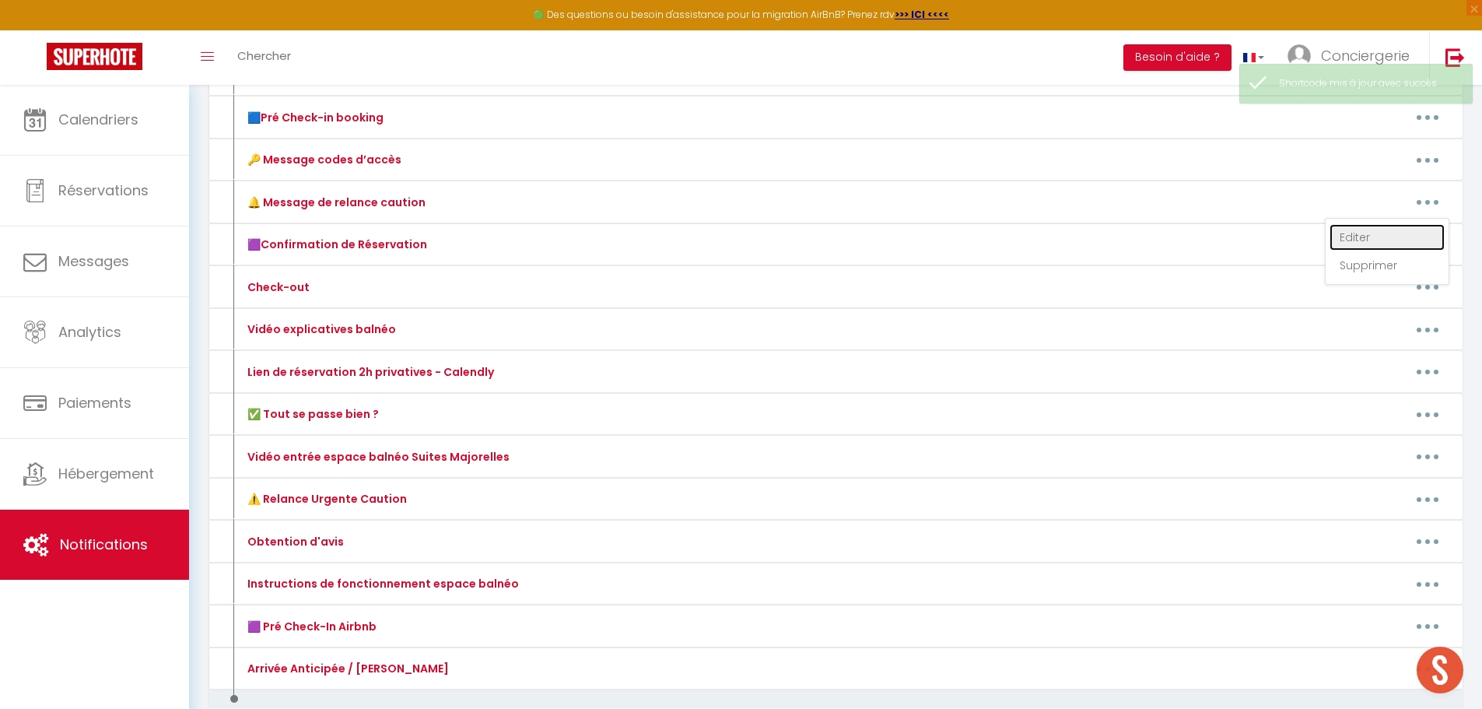
click at [1364, 228] on link "Editer" at bounding box center [1387, 237] width 115 height 26
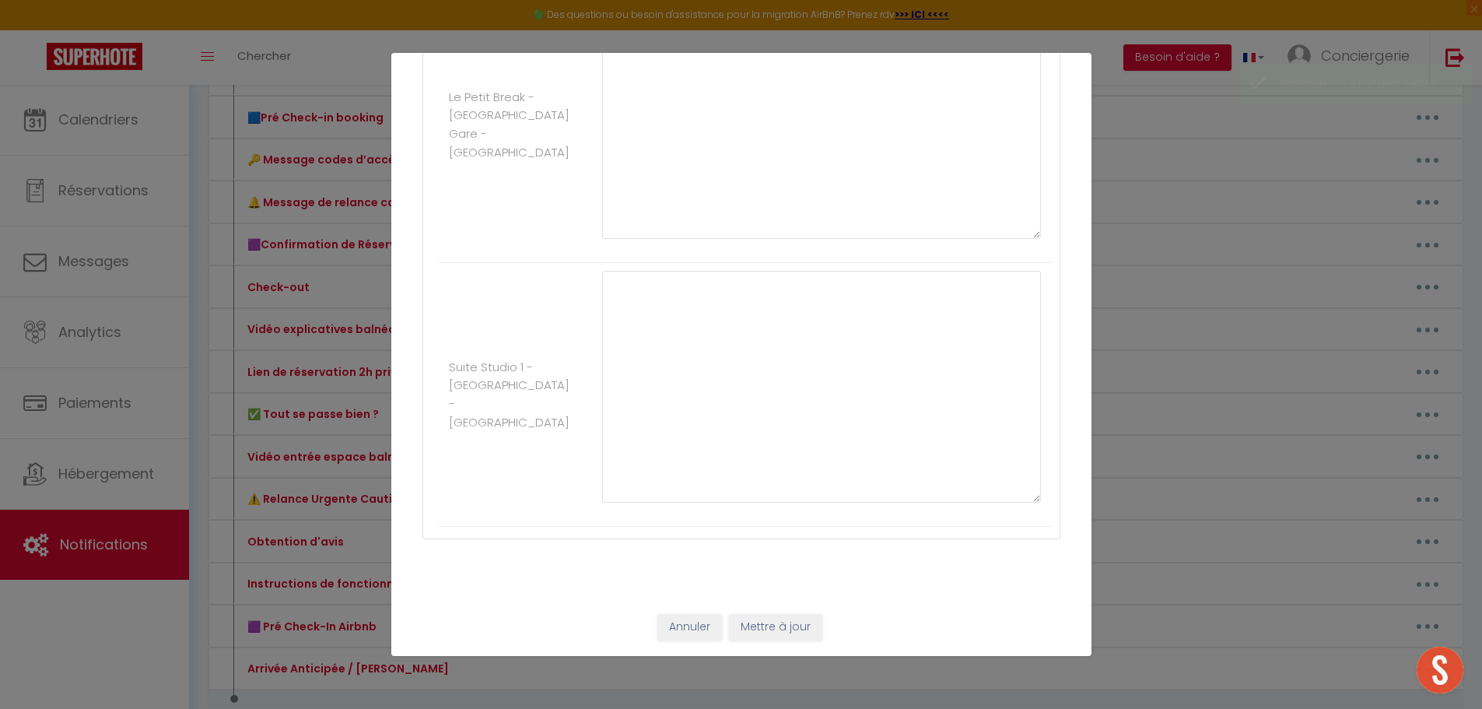
type input "🔔 Message de relance caution"
type textarea "🔔 Message de relance caution"
type textarea "Bonjour [GUEST:FIRST_NAME], 🕘 Nous espérons que vous êtes prêt(e) pour votre sé…"
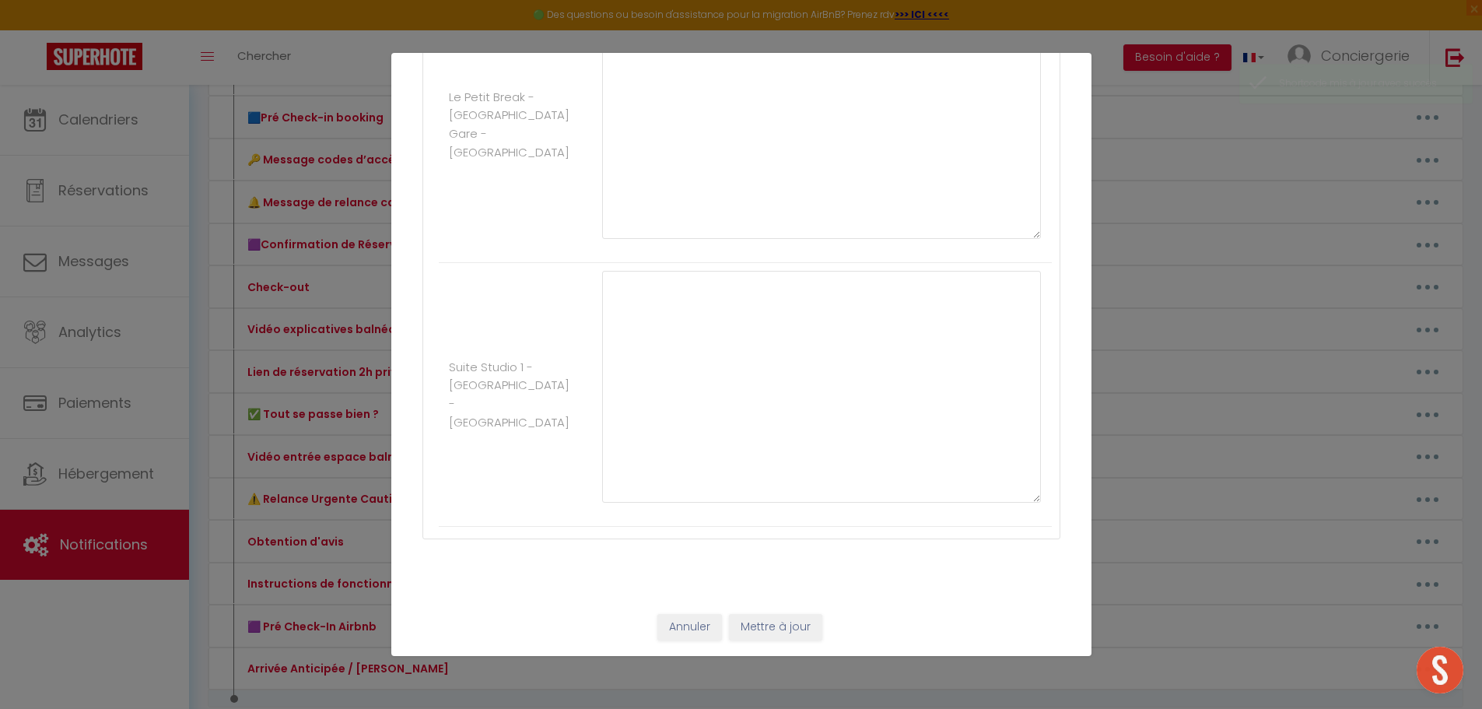
type textarea "Bonjour [GUEST:FIRST_NAME], 🕘 Nous espérons que vous êtes prêt(e) pour votre sé…"
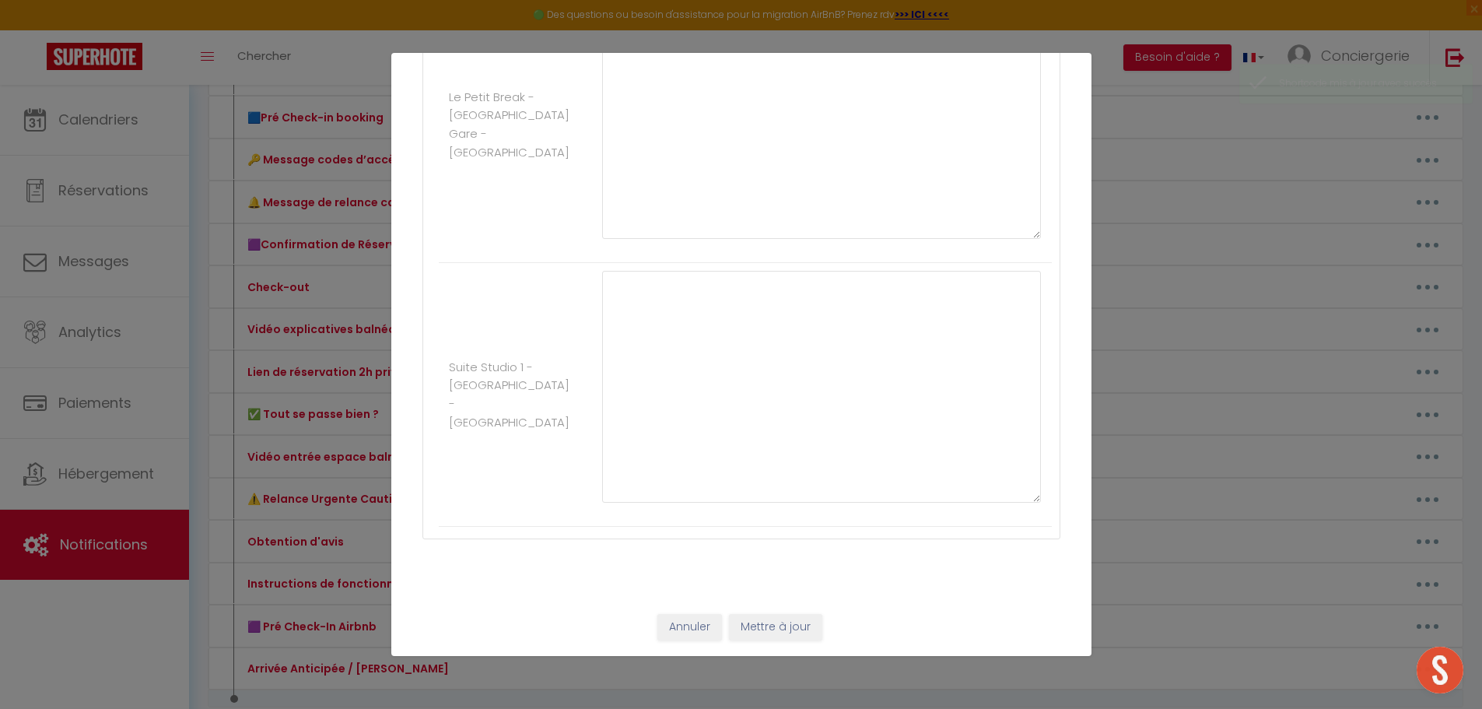
type textarea "Bonjour [GUEST:FIRST_NAME], 🕘 Nous espérons que vous êtes prêt(e) pour votre sé…"
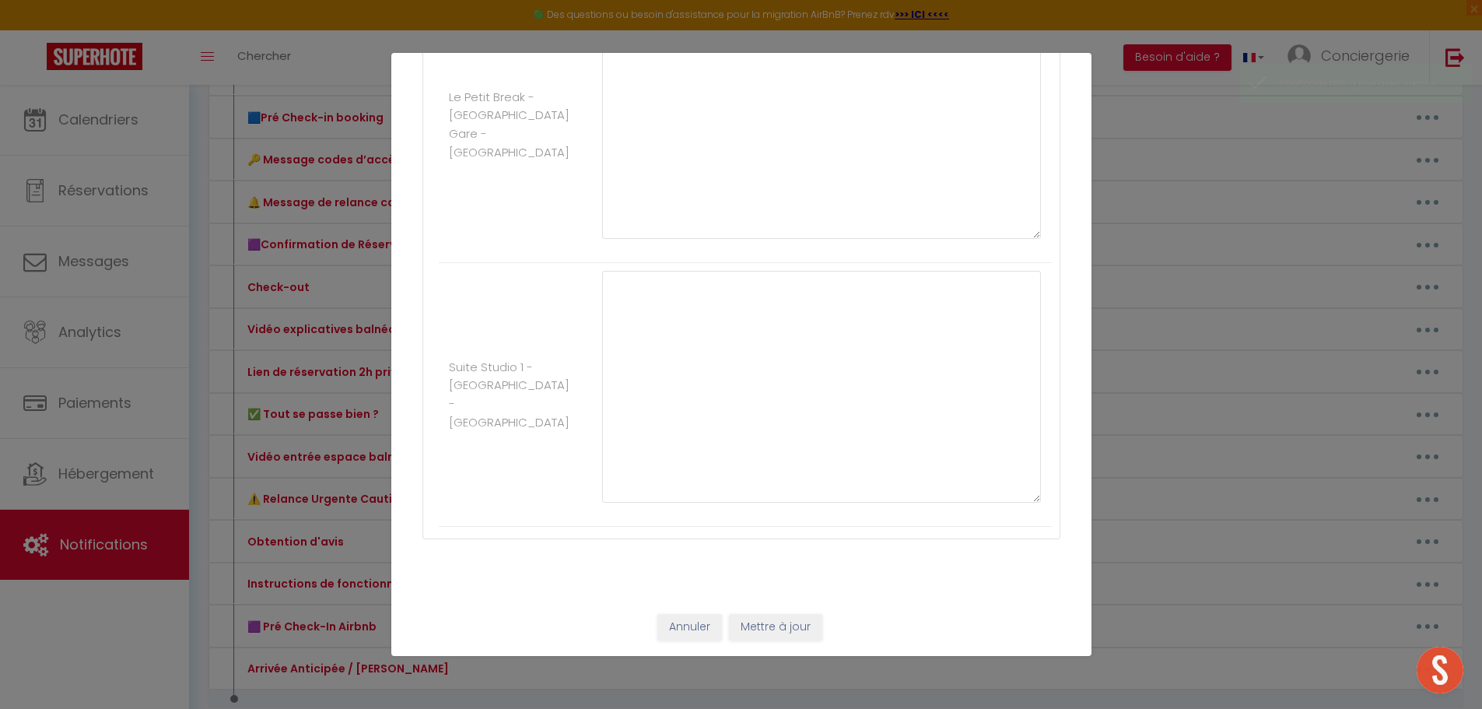
type textarea "Bonjour [GUEST:FIRST_NAME], 🕘 Nous espérons que vous êtes prêt(e) pour votre sé…"
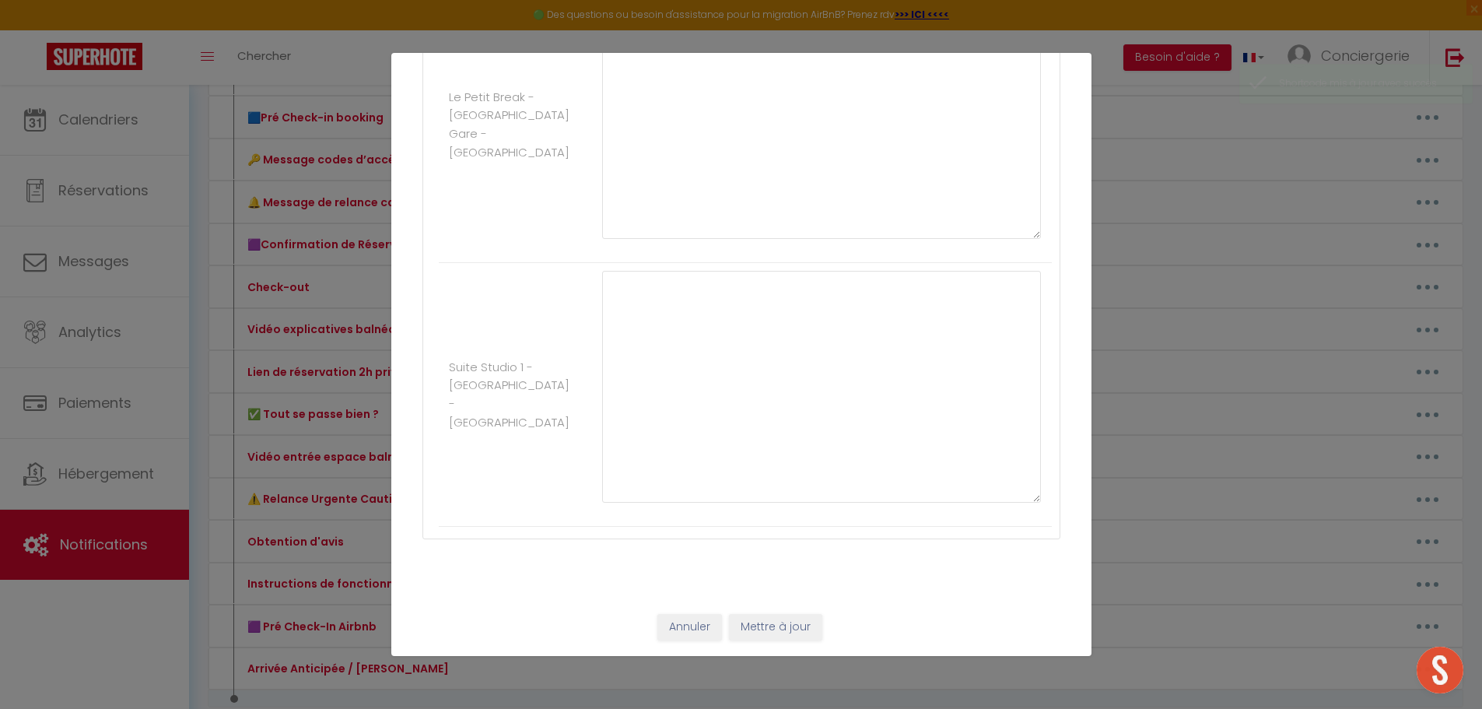
type textarea "Bonjour [GUEST:FIRST_NAME], 🕘 Nous espérons que vous êtes prêt(e) pour votre sé…"
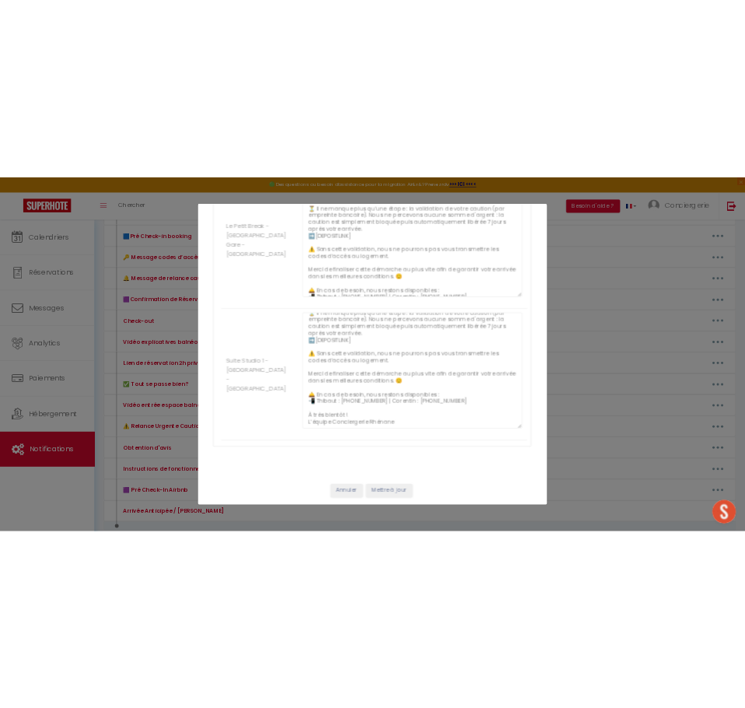
scroll to position [80, 0]
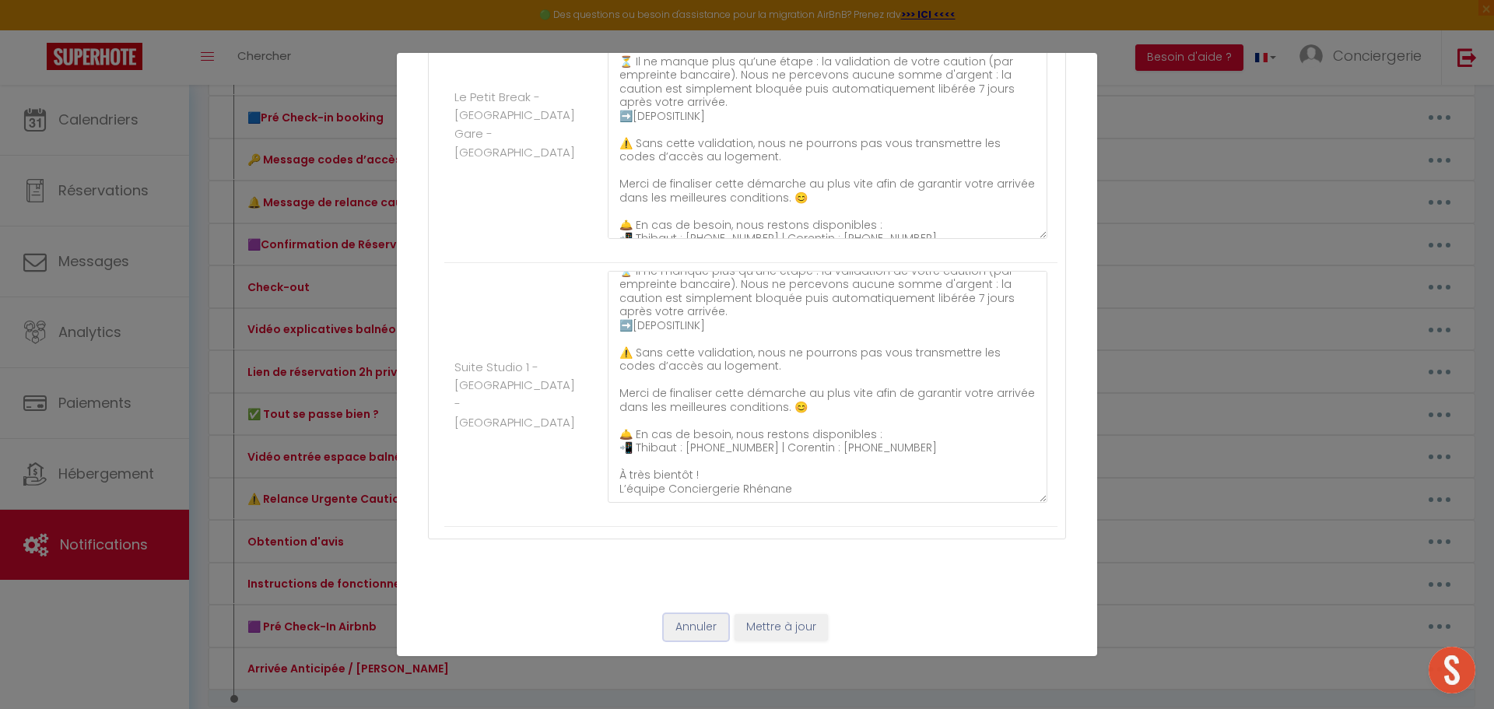
click at [677, 626] on button "Annuler" at bounding box center [696, 627] width 65 height 26
